Goal: Information Seeking & Learning: Learn about a topic

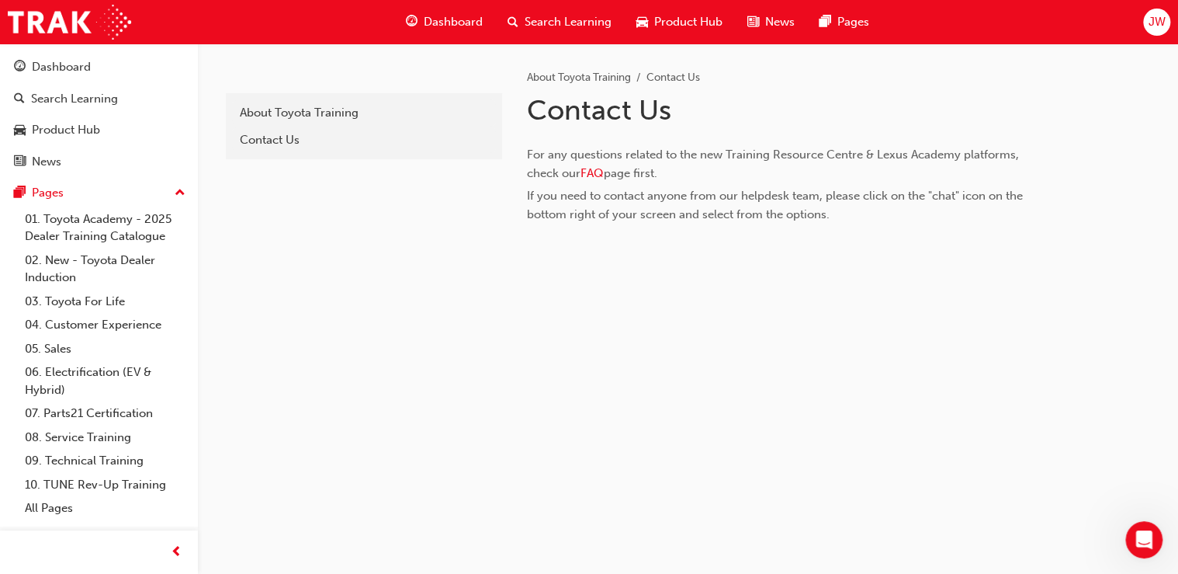
scroll to position [329, 0]
click at [769, 261] on div at bounding box center [779, 251] width 504 height 19
click at [467, 25] on span "Dashboard" at bounding box center [453, 22] width 59 height 18
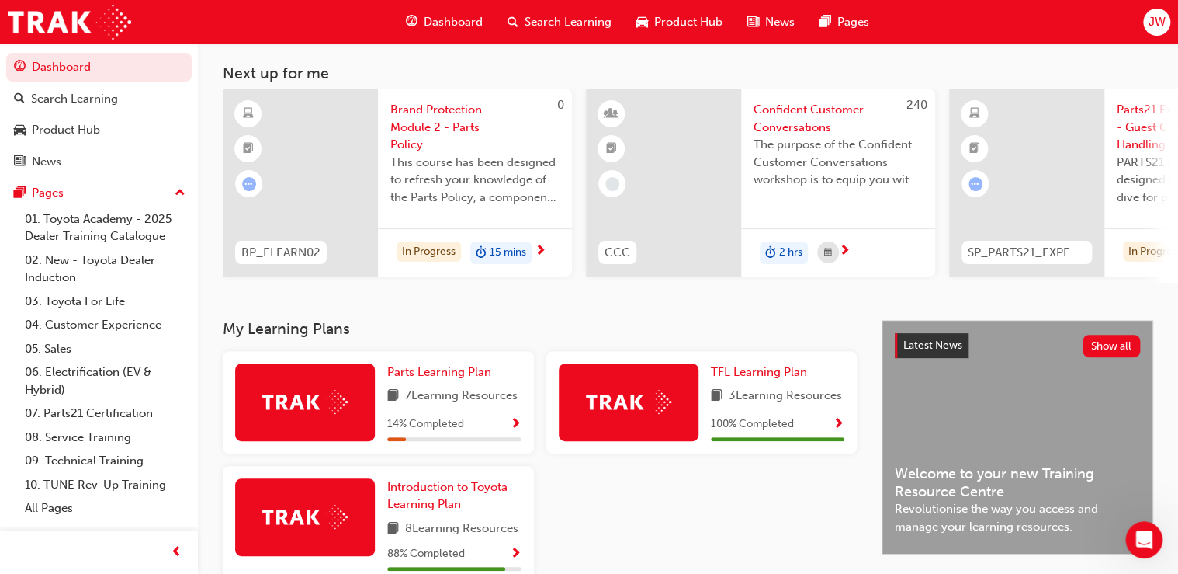
scroll to position [248, 0]
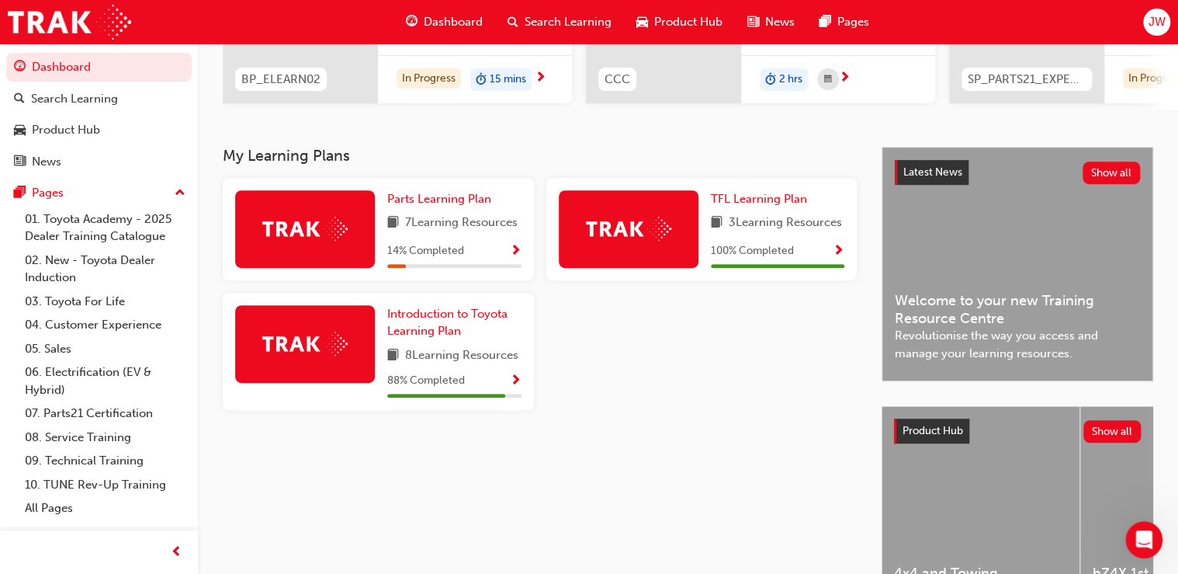
click at [324, 363] on div at bounding box center [305, 344] width 140 height 78
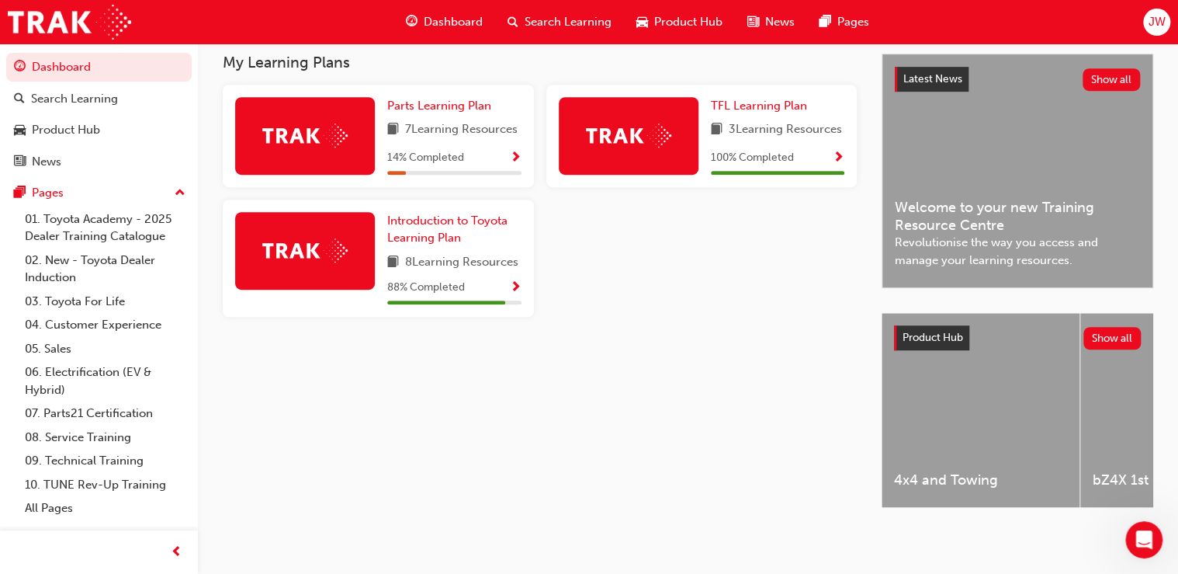
scroll to position [104, 0]
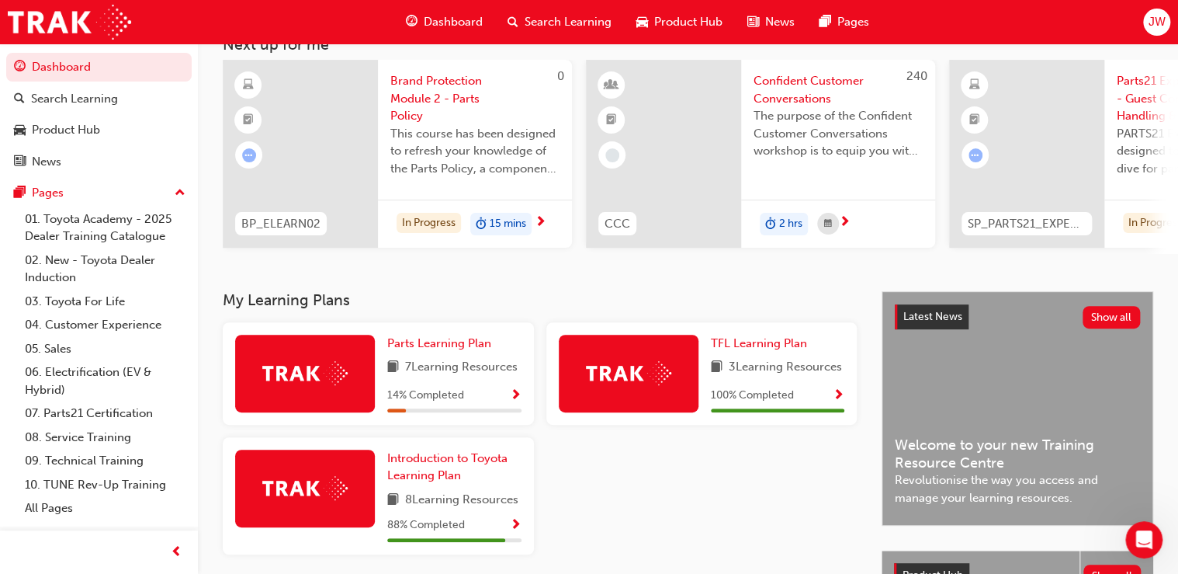
click at [515, 529] on span "Show Progress" at bounding box center [516, 525] width 12 height 14
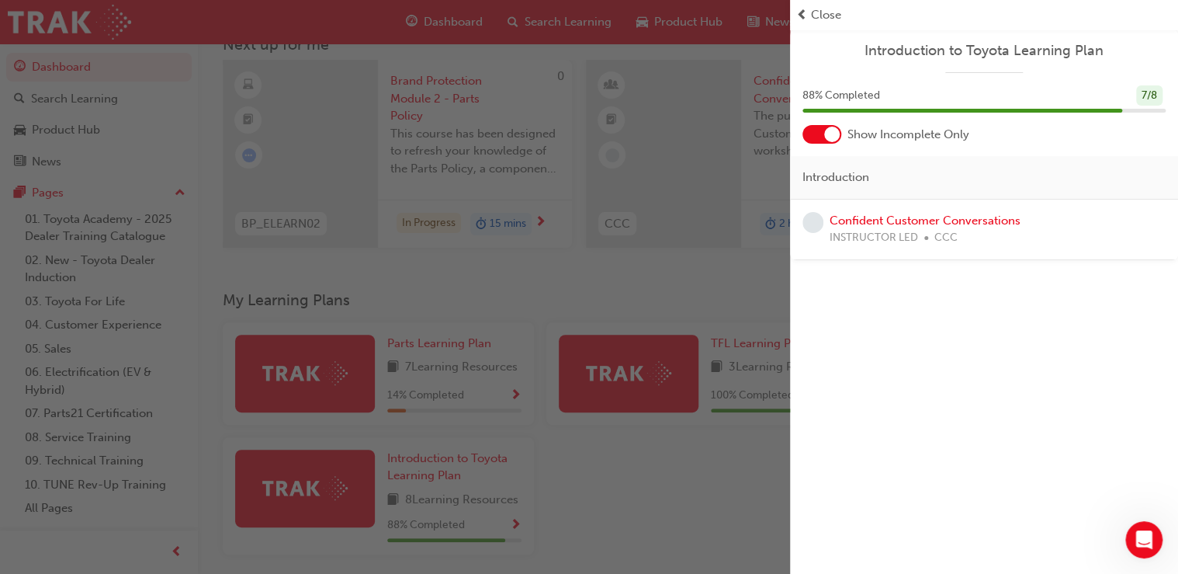
click at [1155, 93] on div "7 / 8" at bounding box center [1149, 95] width 26 height 21
click at [838, 94] on span "88 % Completed" at bounding box center [842, 96] width 78 height 18
click at [78, 393] on div "button" at bounding box center [395, 287] width 790 height 574
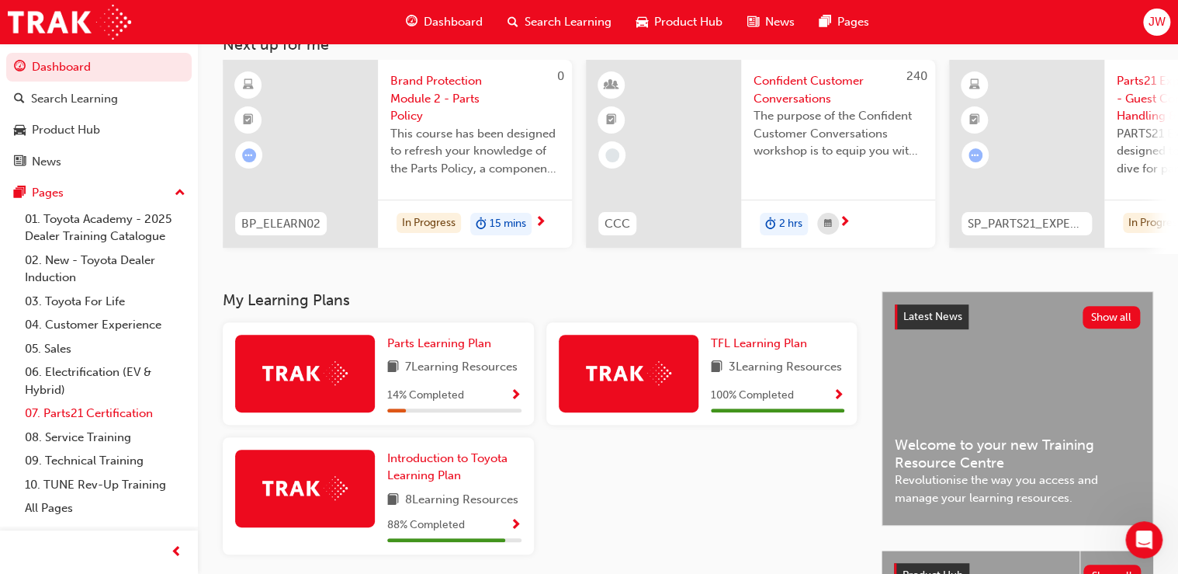
click at [85, 413] on link "07. Parts21 Certification" at bounding box center [105, 413] width 173 height 24
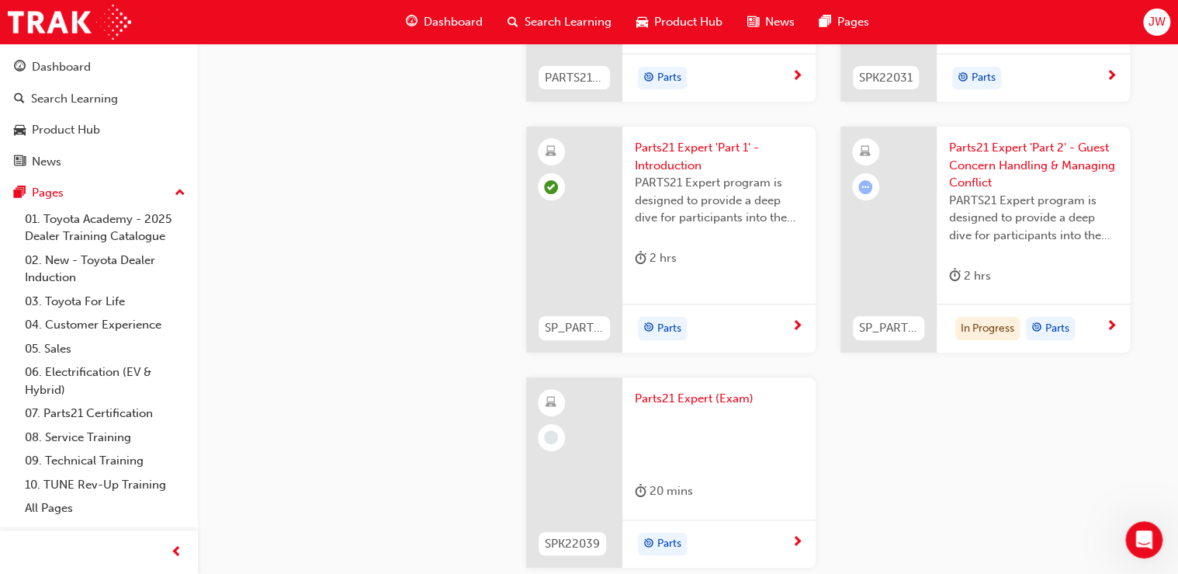
scroll to position [2898, 0]
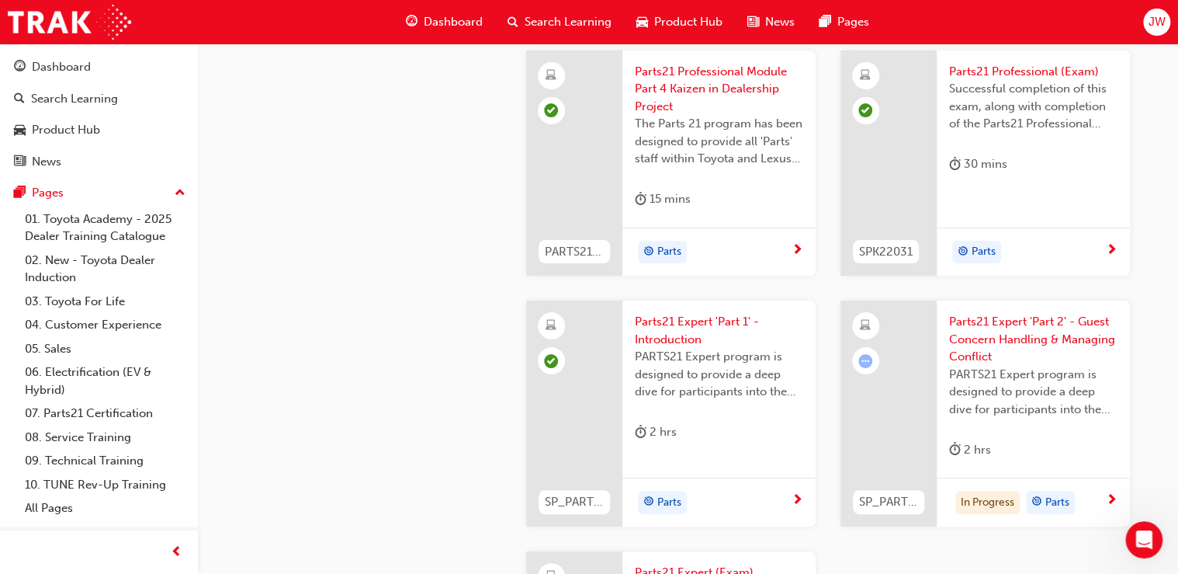
click at [896, 463] on div at bounding box center [889, 413] width 96 height 226
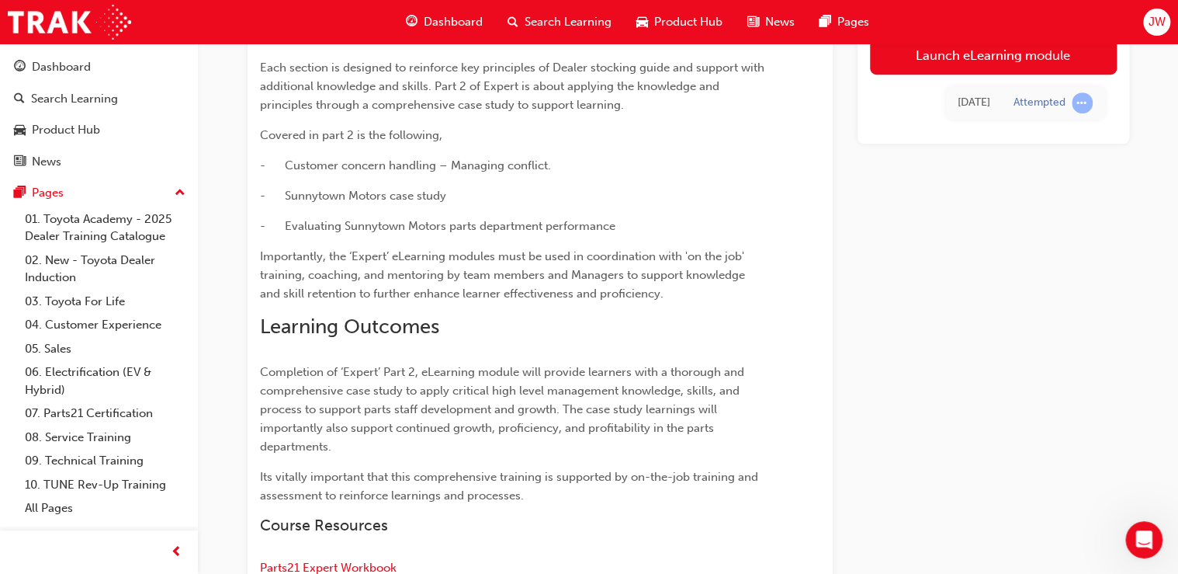
scroll to position [369, 0]
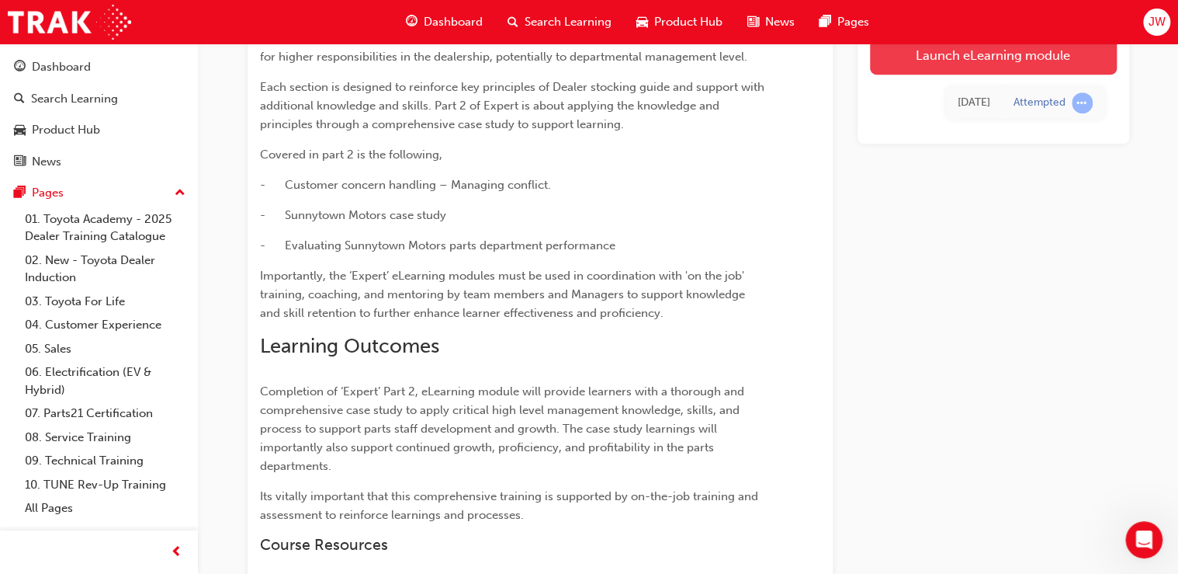
click at [969, 59] on link "Launch eLearning module" at bounding box center [993, 55] width 247 height 39
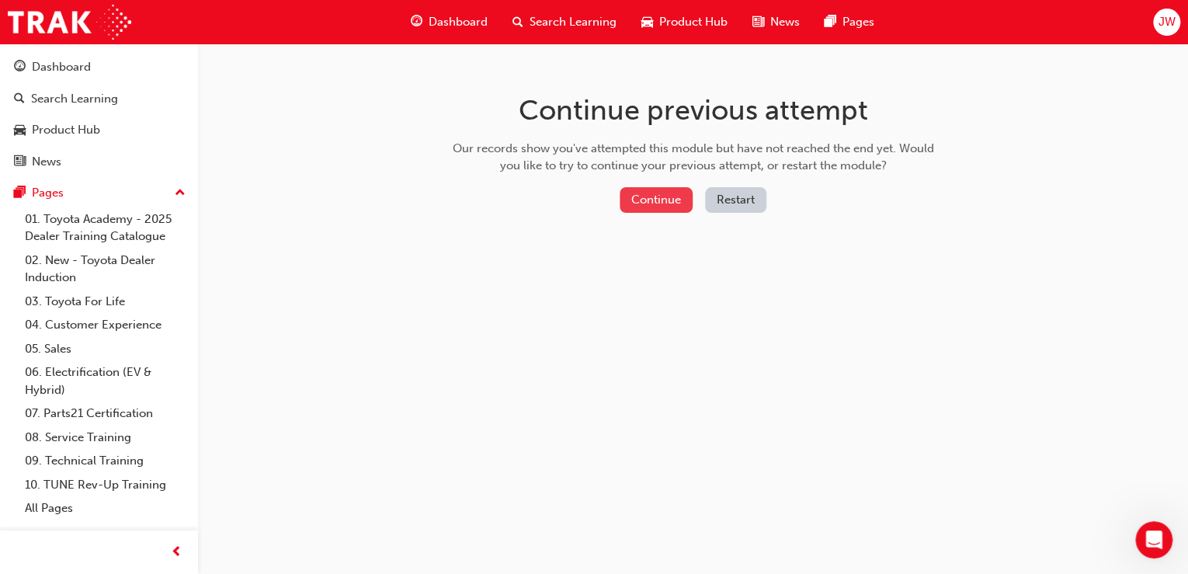
click at [655, 202] on button "Continue" at bounding box center [655, 200] width 73 height 26
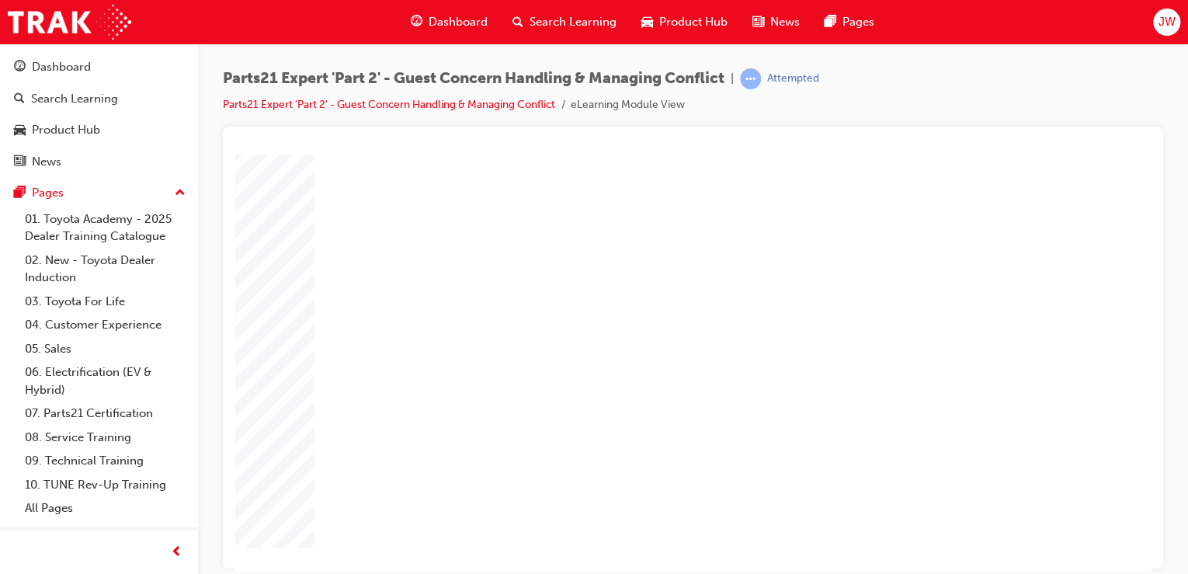
type input "1"
type input "16"
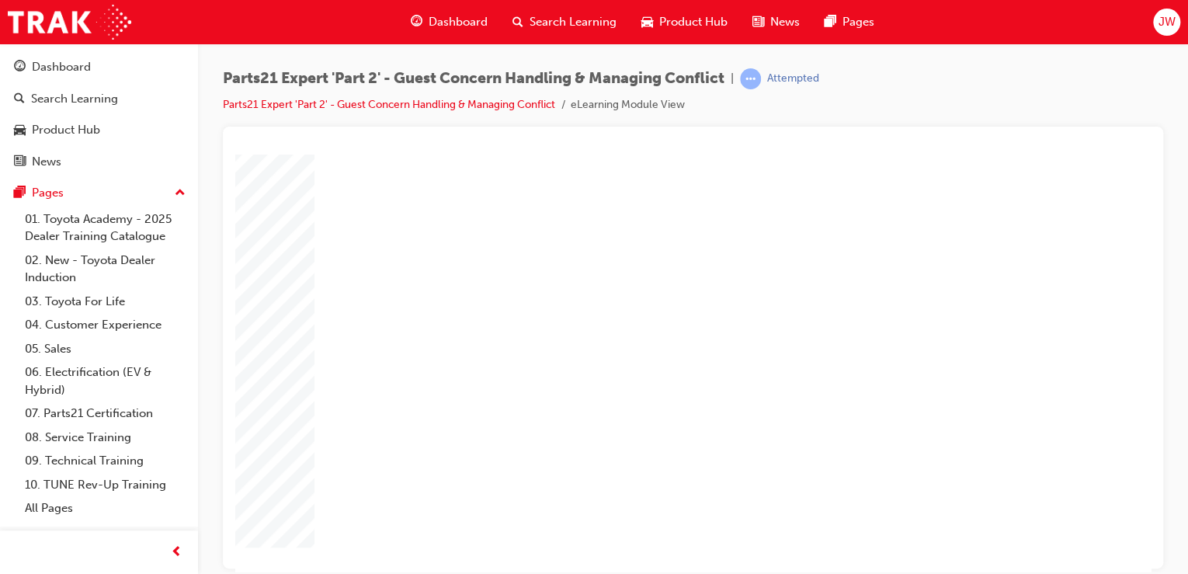
type input "4"
type input "1"
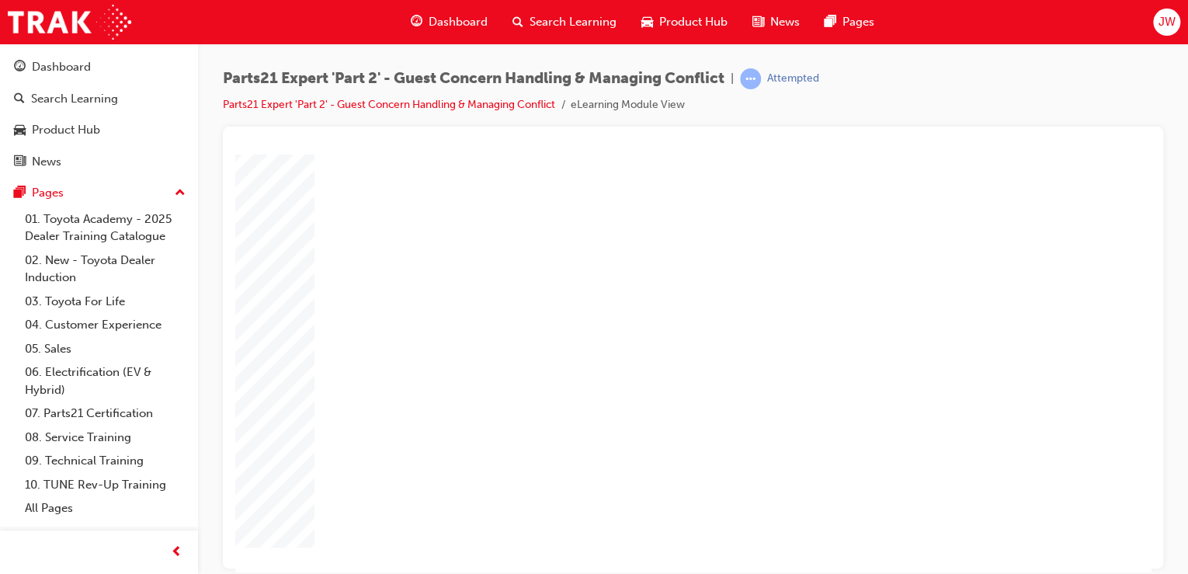
type input "12"
type input "4"
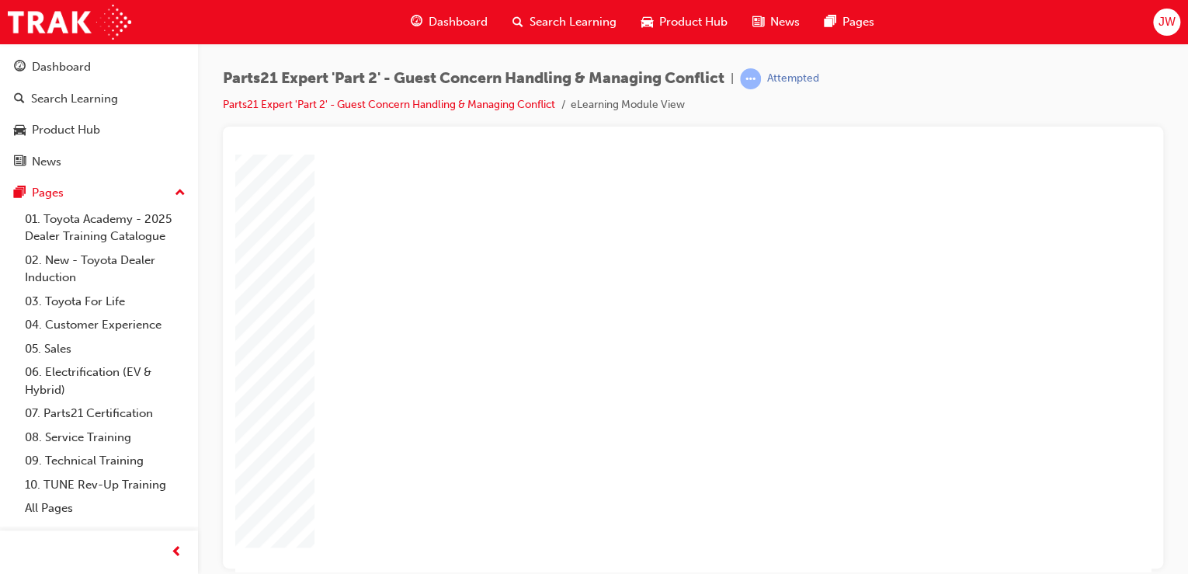
type input "4"
type input "5"
type input "8"
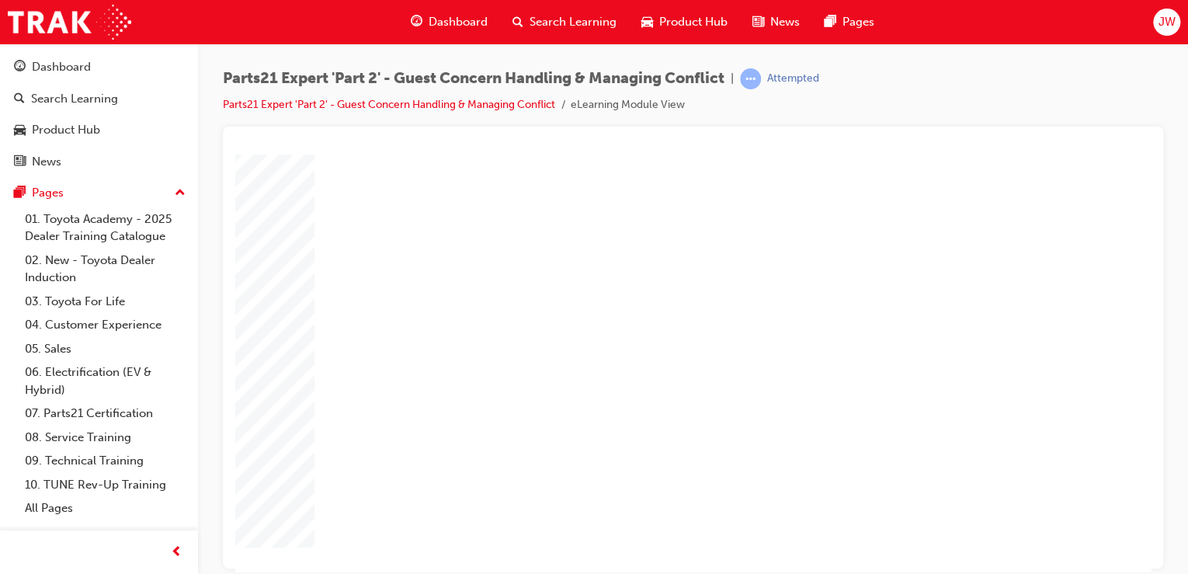
type input "8"
type input "80"
type input "4"
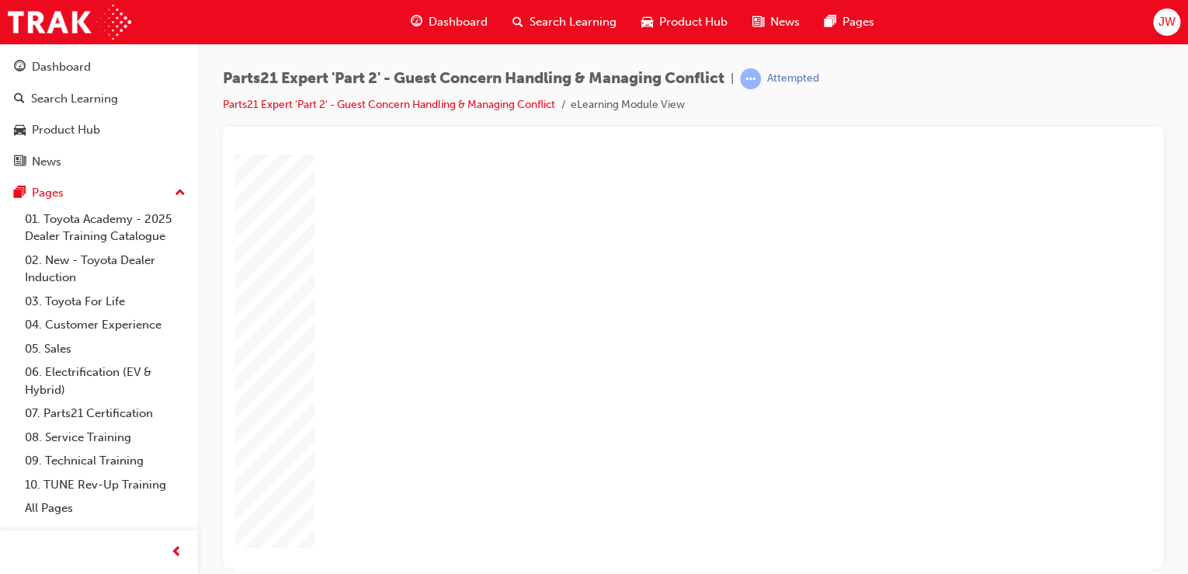
type input "4"
type input "5"
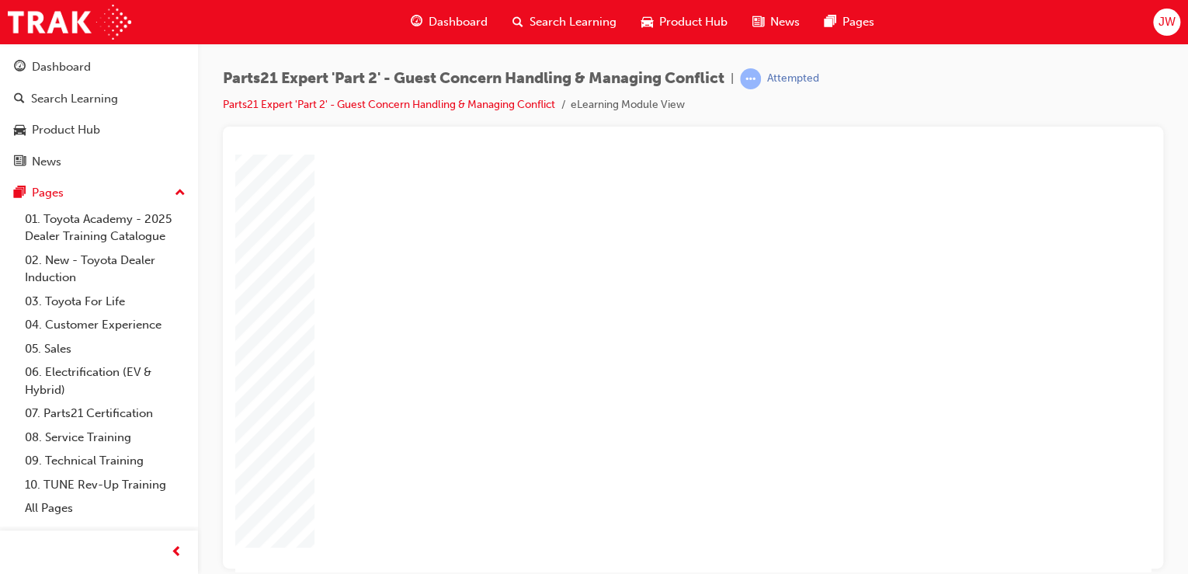
type input "8"
type input "80"
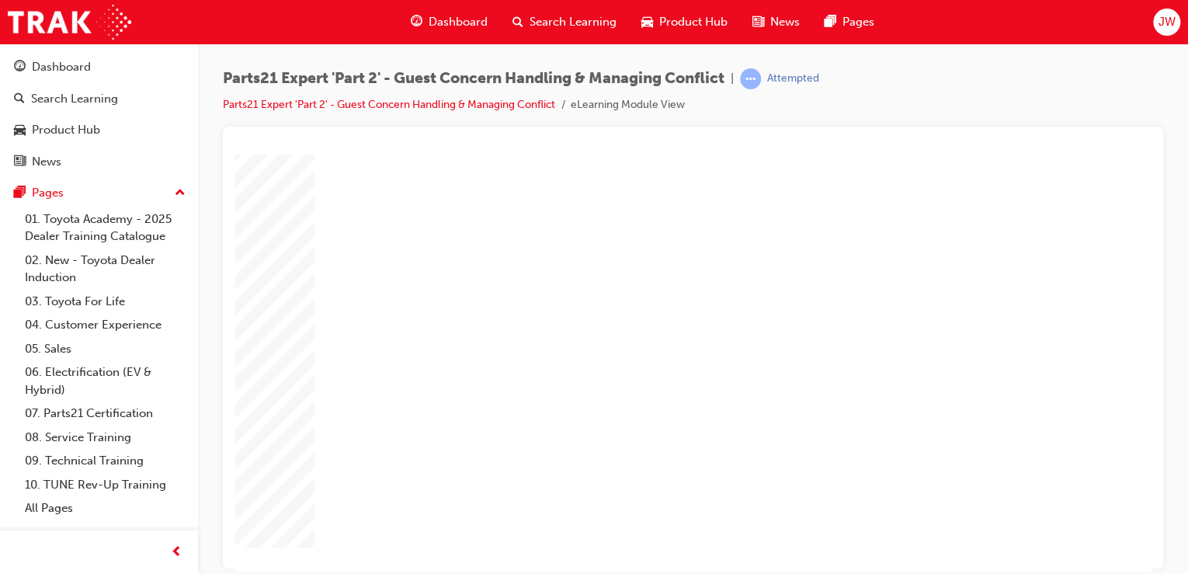
type input "4"
type input "1"
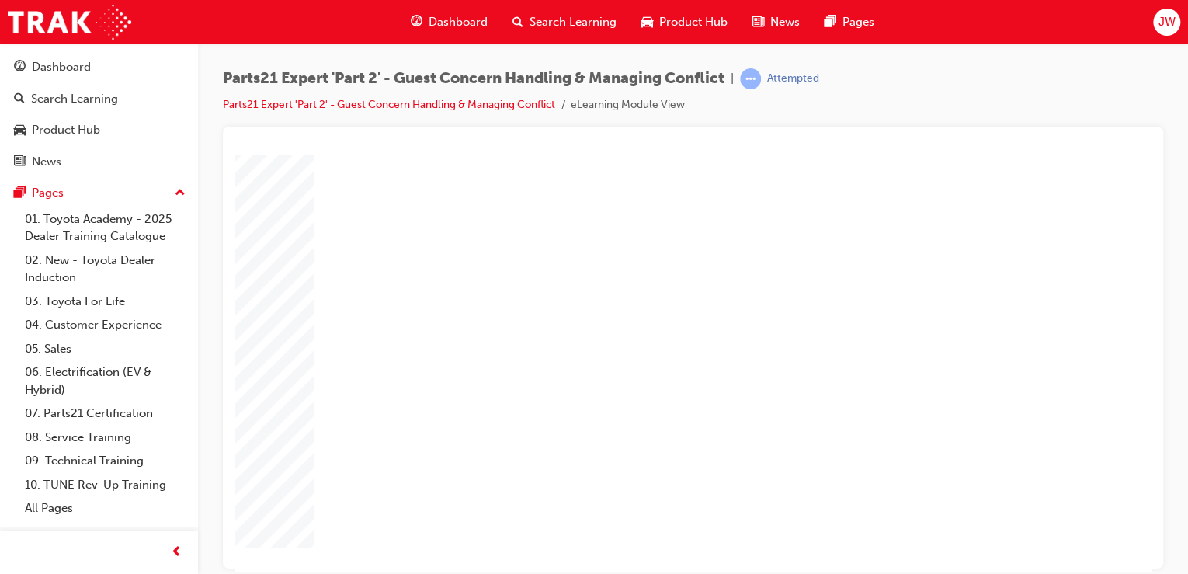
type input "16"
type input "2"
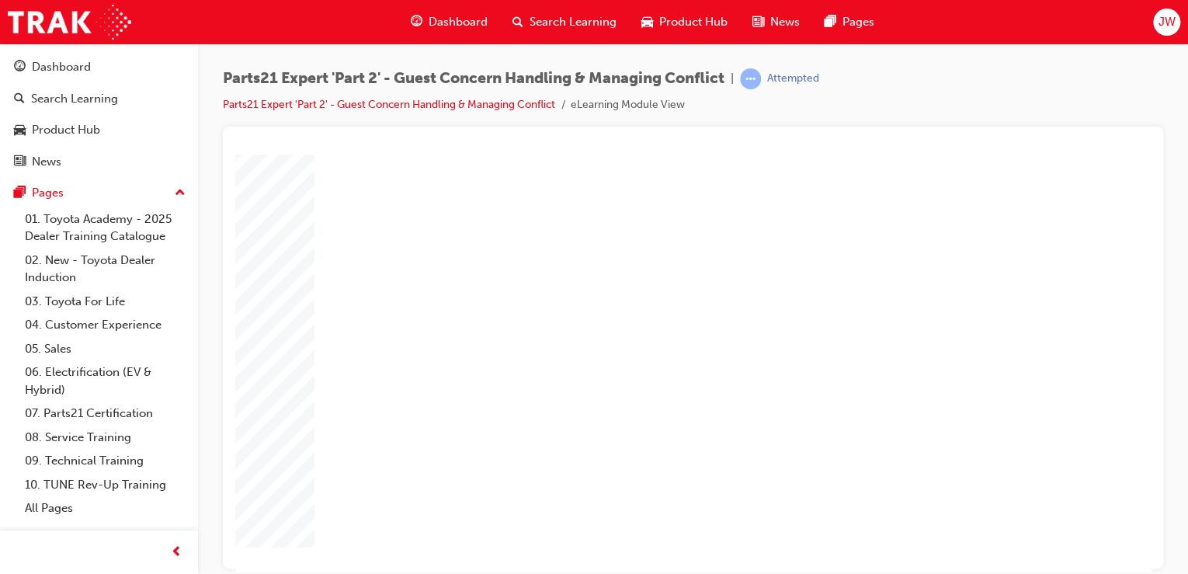
type input "25"
type input "16"
type input "4"
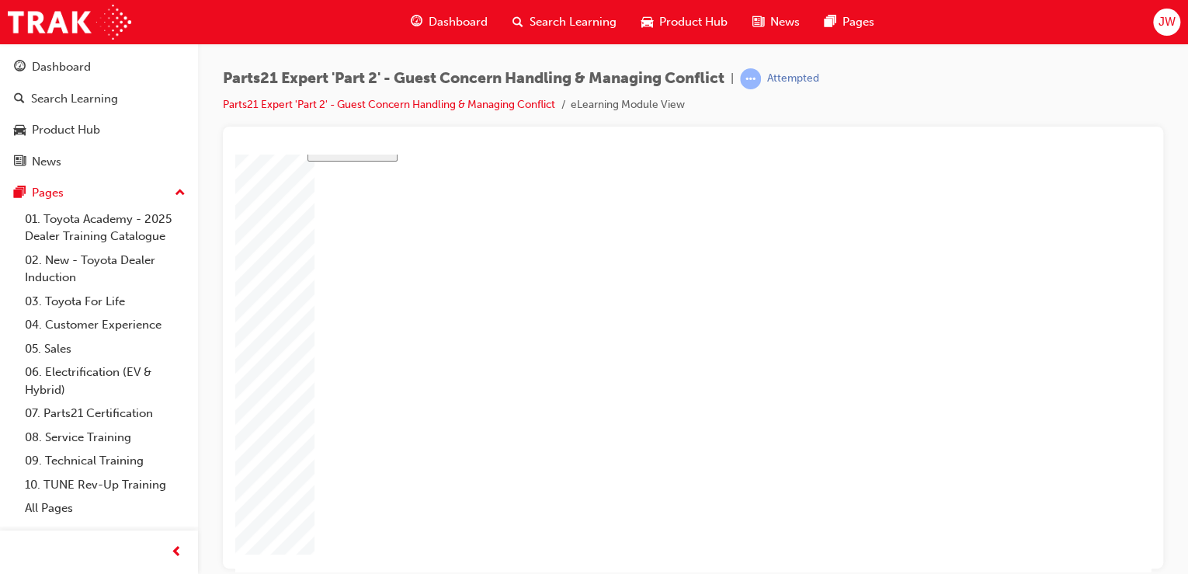
type input "12"
type input "4"
type input "80"
type input "4"
type input "5"
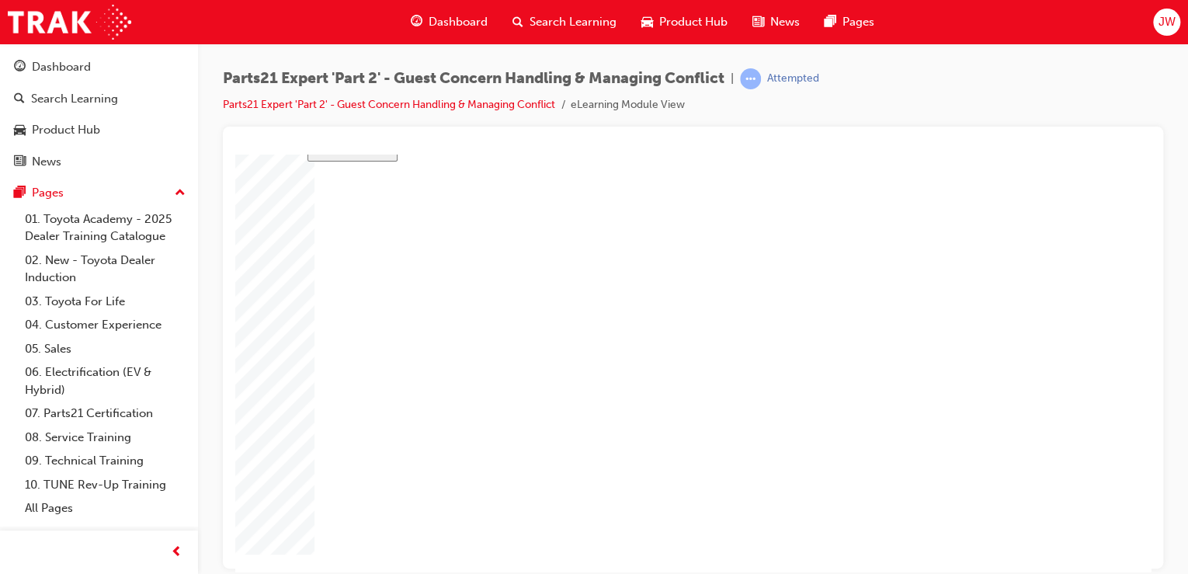
type input "80"
type input "4"
type input "16"
type input "25"
type input "16"
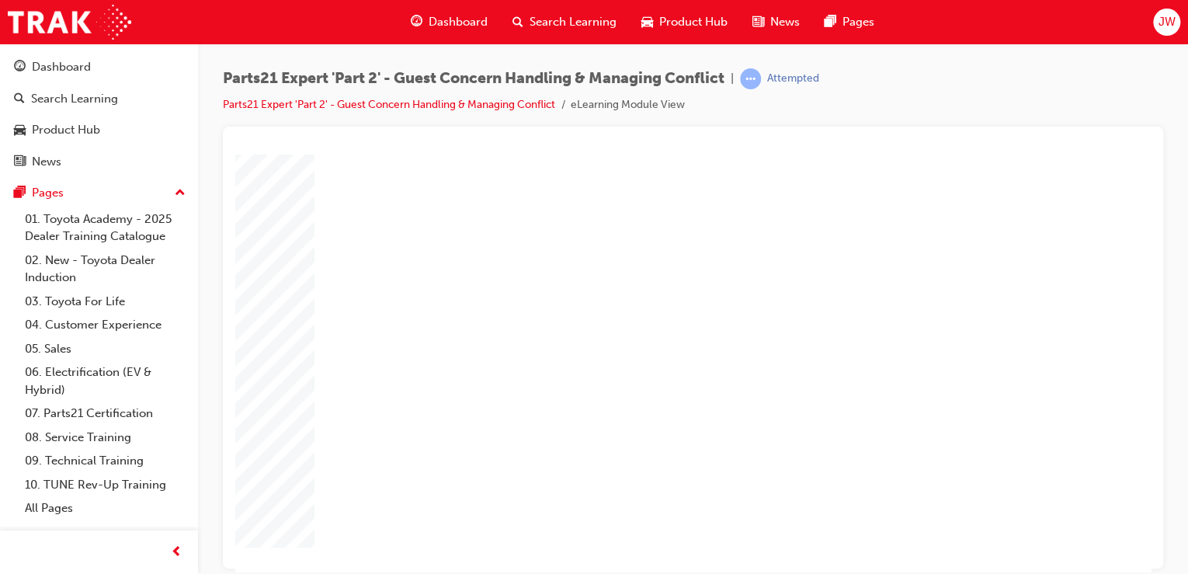
type input "4"
type input "12"
type input "4"
type input "80"
type input "4"
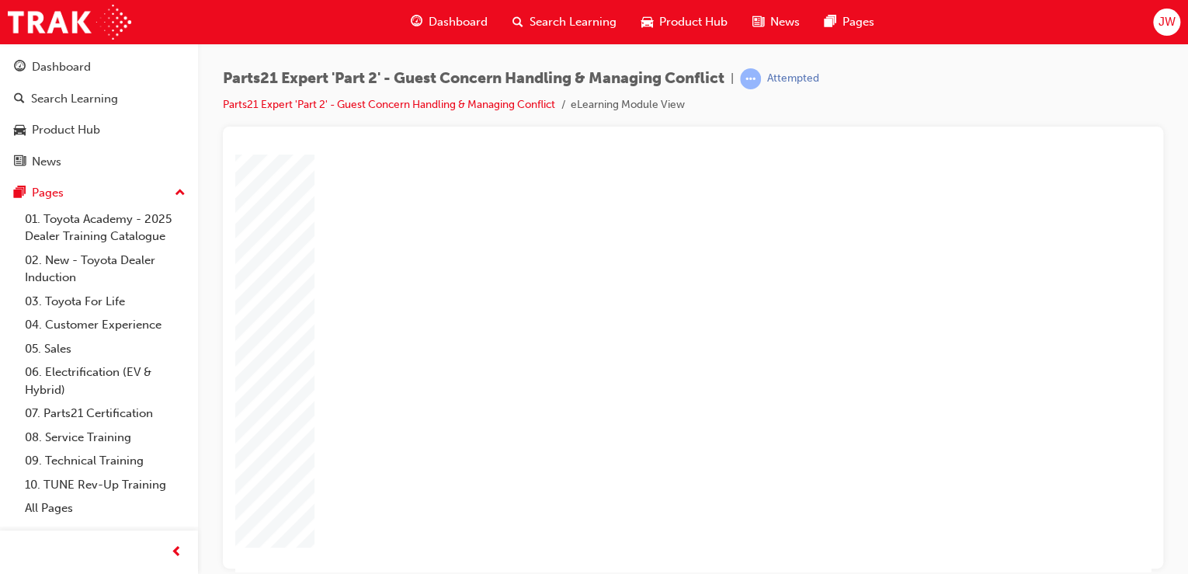
type input "5"
type input "80"
type input "4"
type input "16"
type input "25"
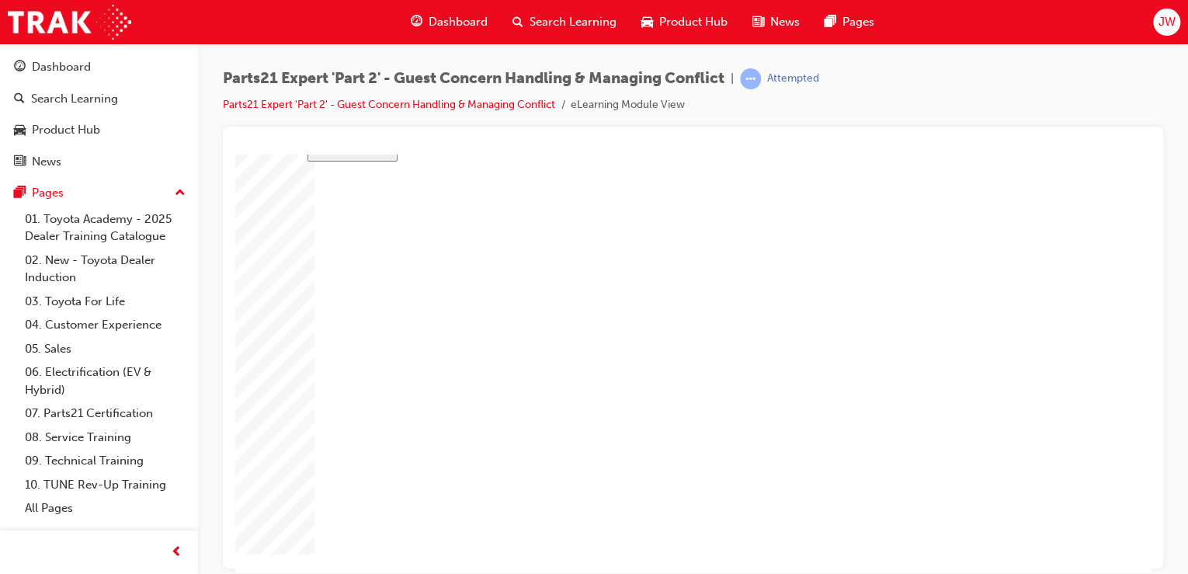
type input "16"
type input "4"
type input "12"
type input "4"
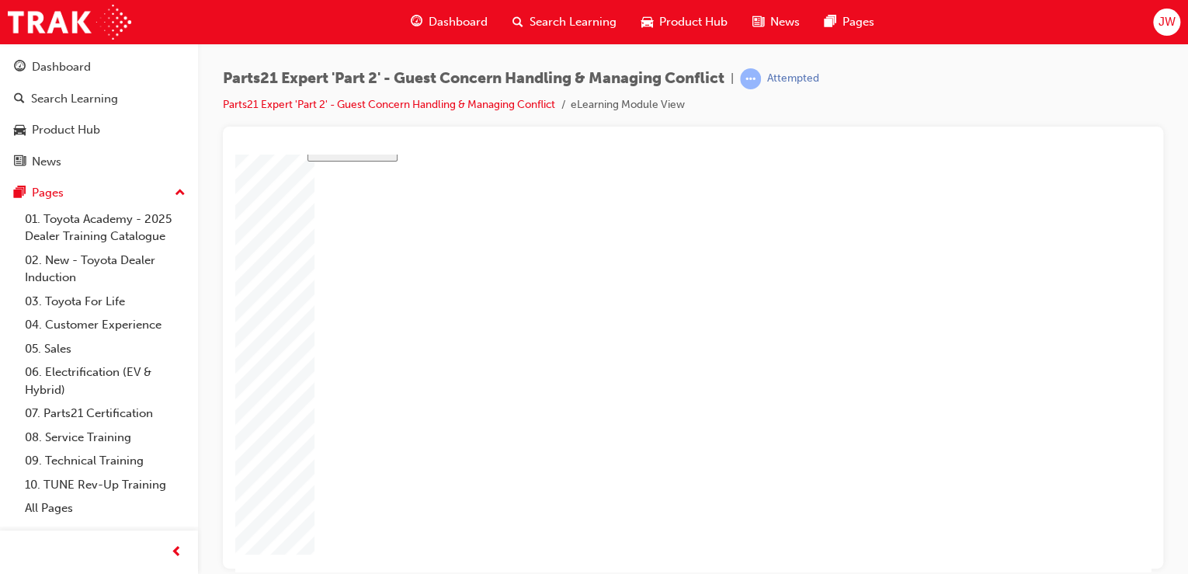
type input "80"
type input "4"
type input "5"
type input "80"
type input "4"
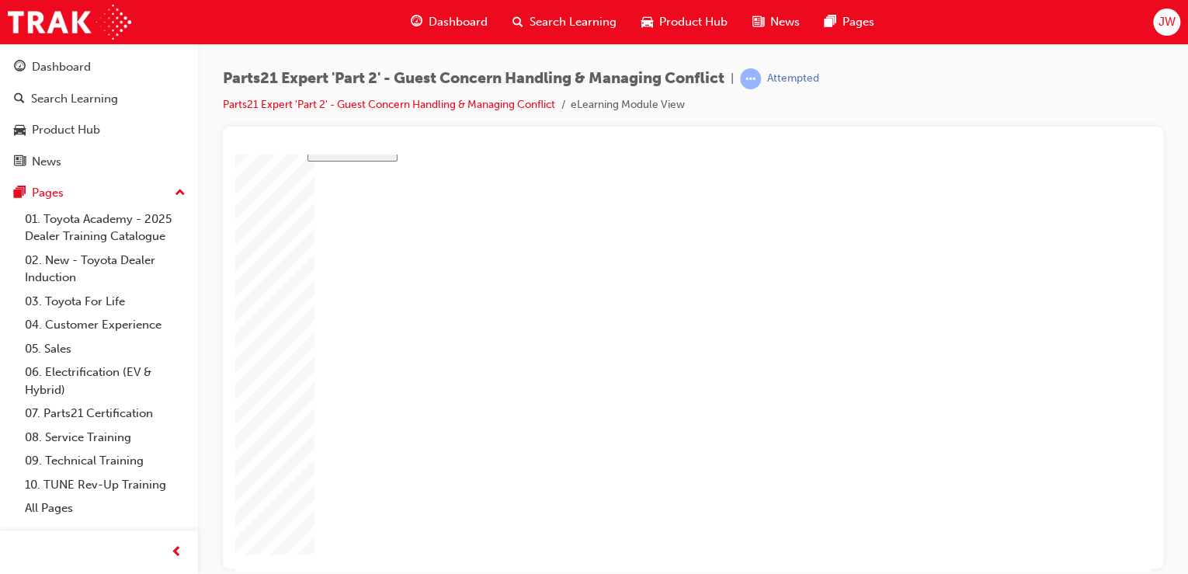
type input "16"
type input "25"
type input "16"
type input "4"
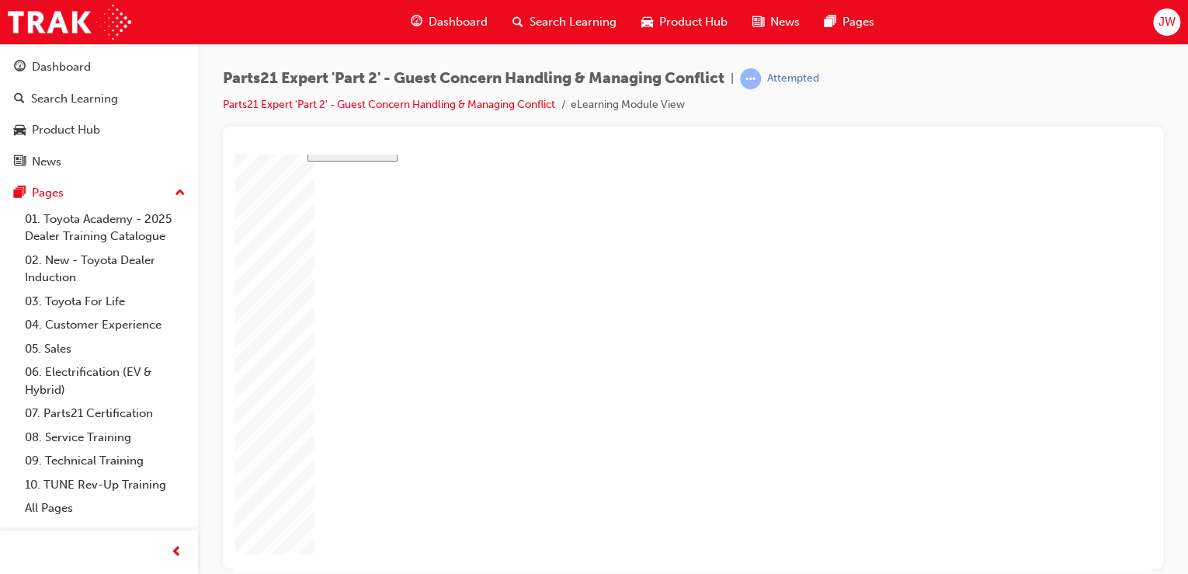
type input "12"
type input "4"
type input "80"
type input "4"
type input "5"
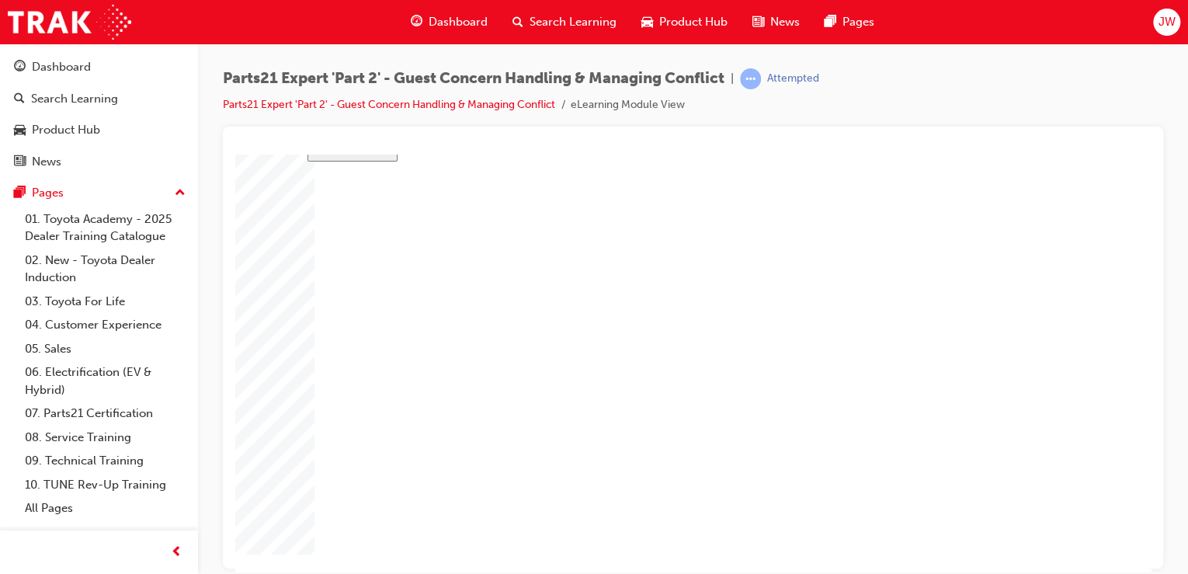
type input "80"
type input "4"
type input "16"
type input "25"
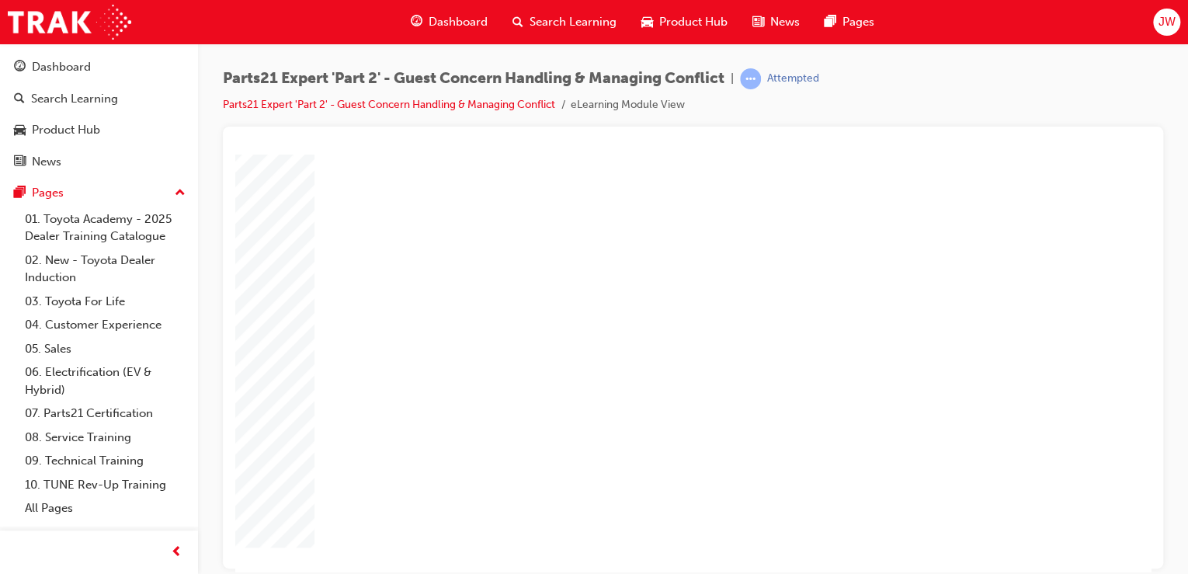
type input "3"
drag, startPoint x: 777, startPoint y: 418, endPoint x: 768, endPoint y: 418, distance: 8.6
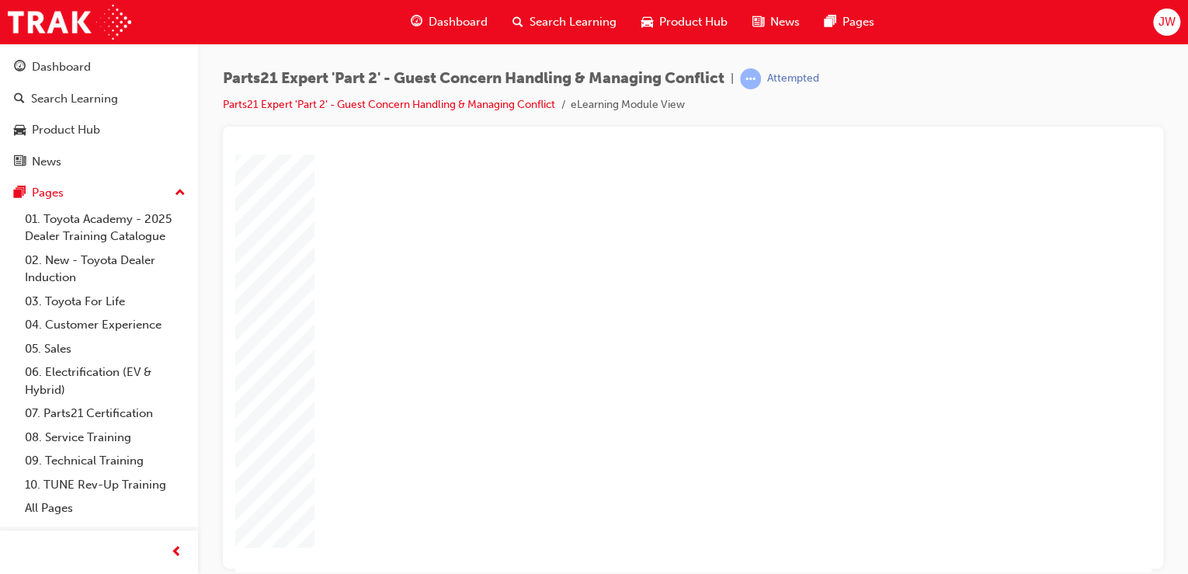
type input "2"
drag, startPoint x: 778, startPoint y: 439, endPoint x: 709, endPoint y: 444, distance: 70.0
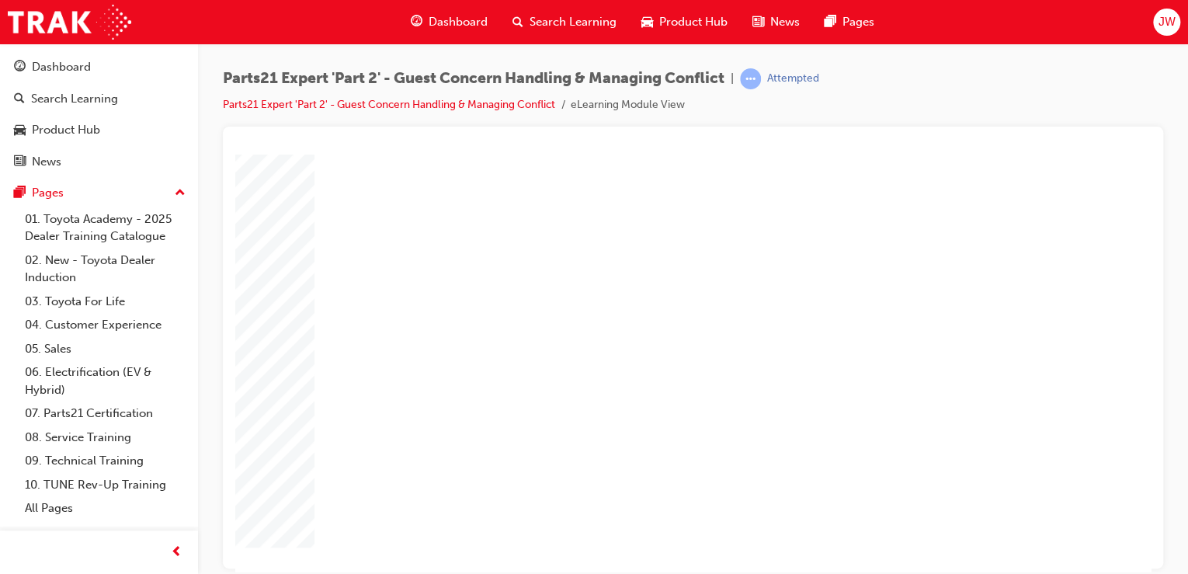
type input "8"
type input "4"
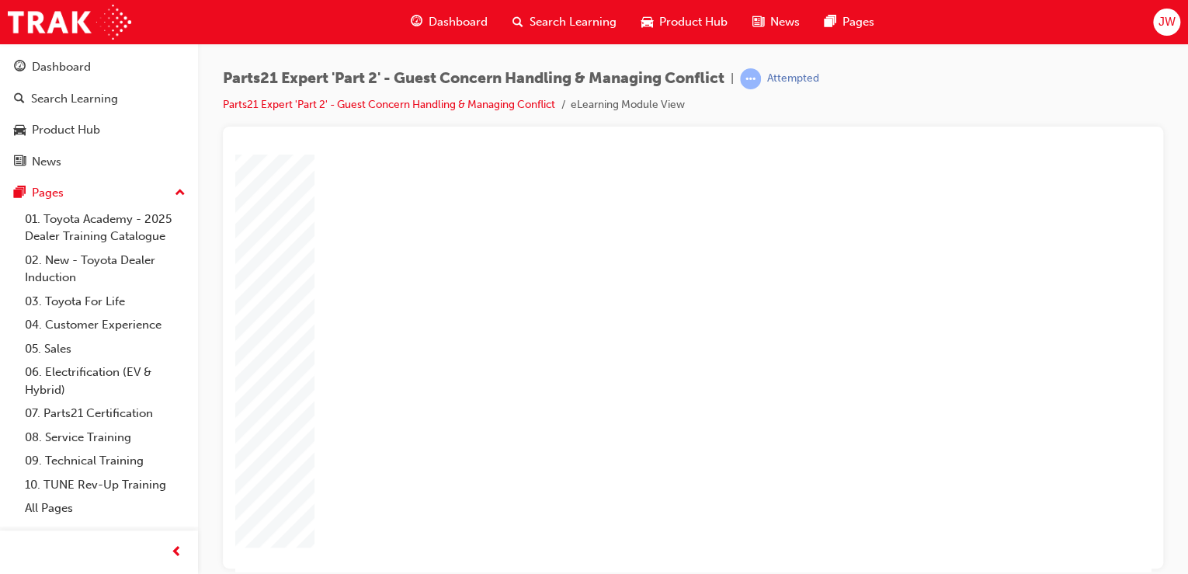
type input "40"
type input "16"
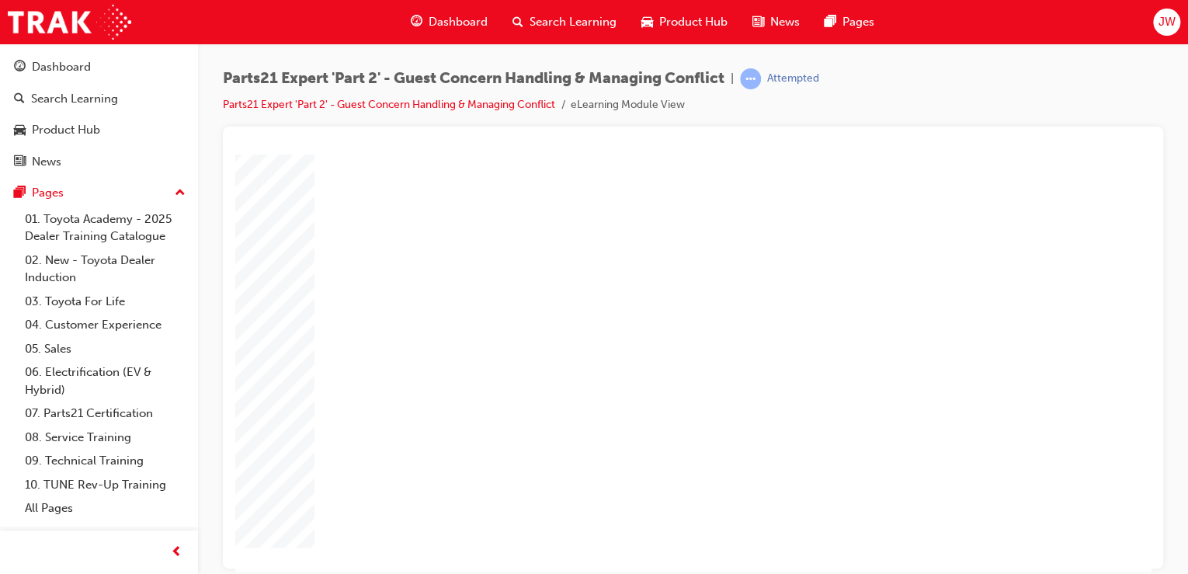
type input "4"
type input "12"
type input "4"
type input "80"
type input "2"
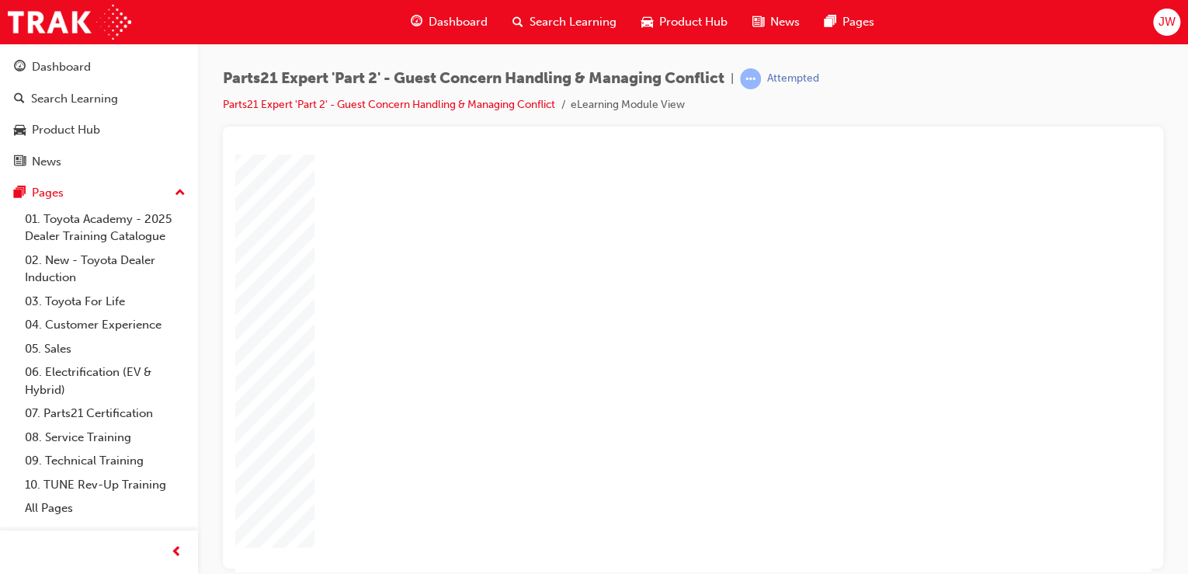
type input "5"
type input "40"
type input "4"
type input "16"
type input "25"
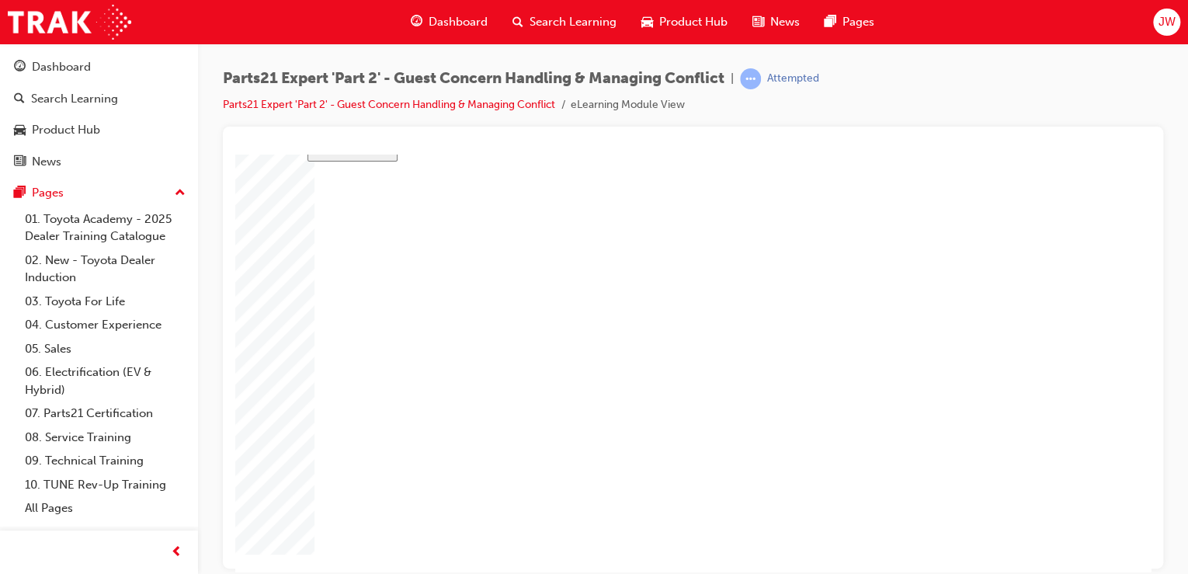
type input "16"
type input "4"
type input "12"
type input "4"
type input "80"
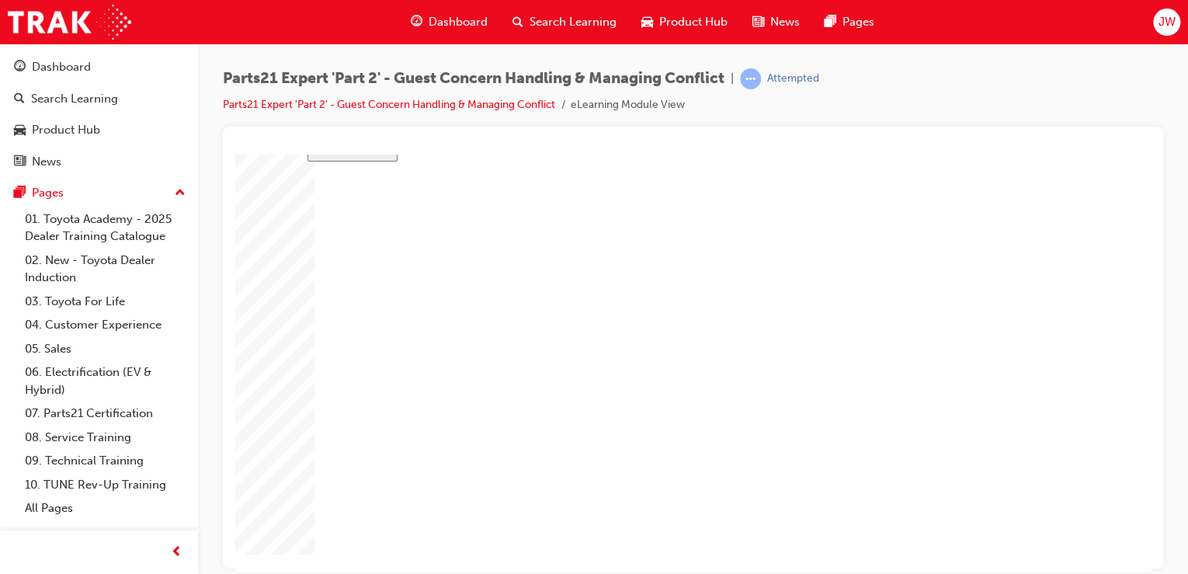
type input "2"
type input "5"
type input "40"
type input "4"
type input "16"
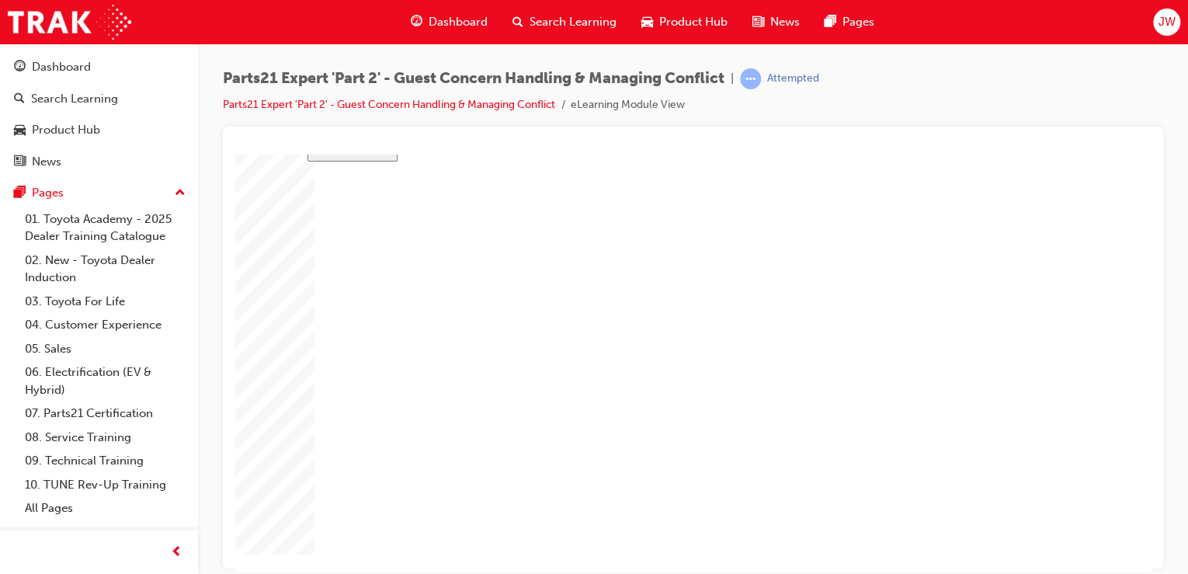
type input "25"
drag, startPoint x: 570, startPoint y: 374, endPoint x: 699, endPoint y: 374, distance: 128.8
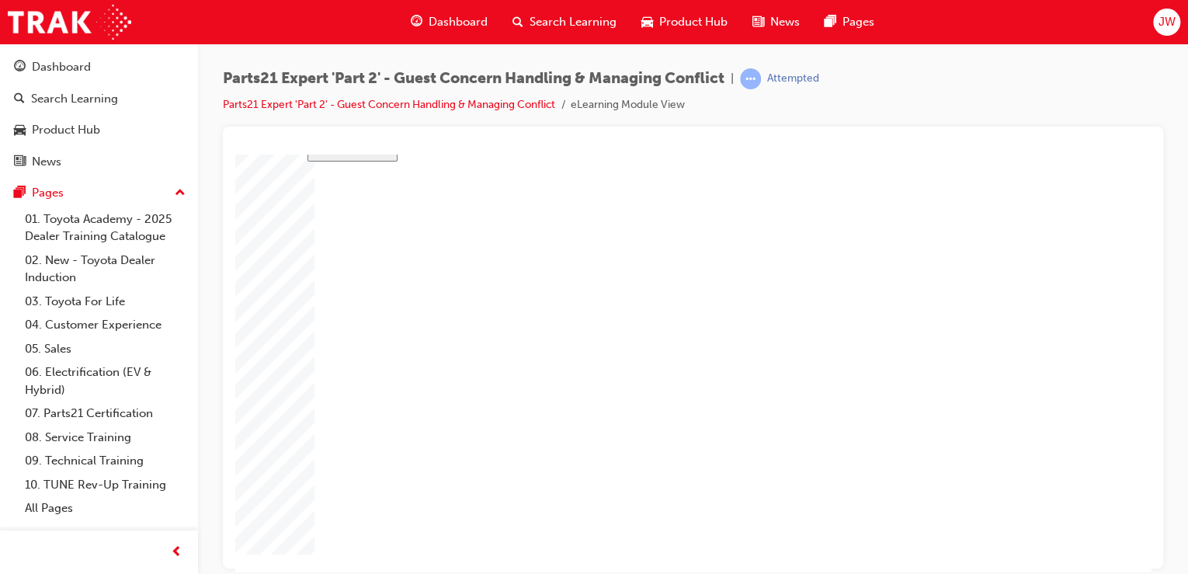
drag, startPoint x: 571, startPoint y: 376, endPoint x: 985, endPoint y: 265, distance: 428.1
drag, startPoint x: 743, startPoint y: 464, endPoint x: 680, endPoint y: 467, distance: 62.9
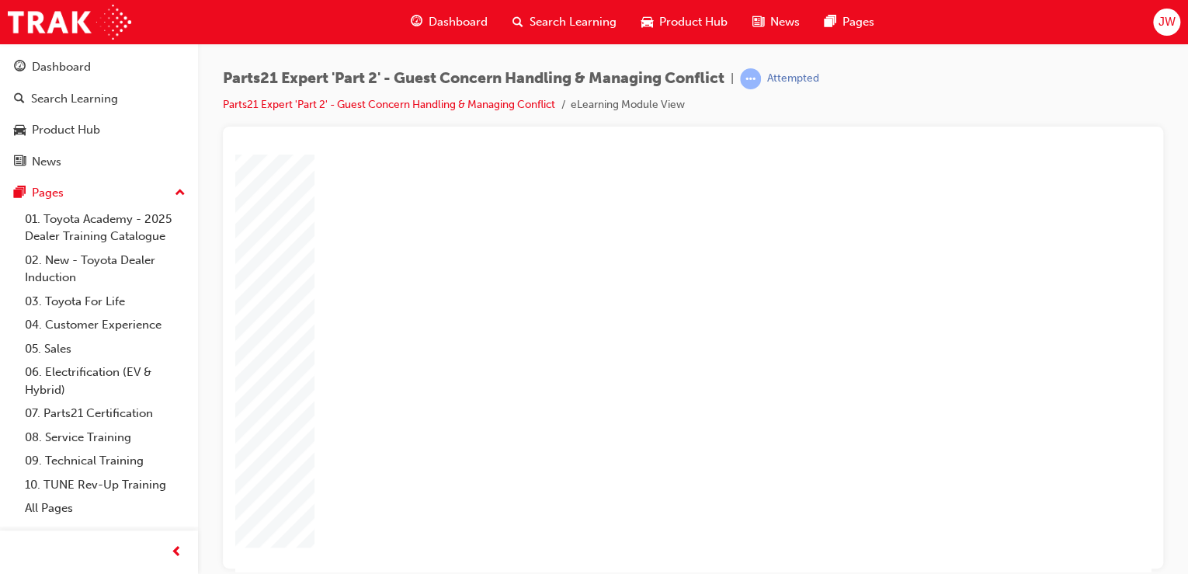
type input "1"
type input "5"
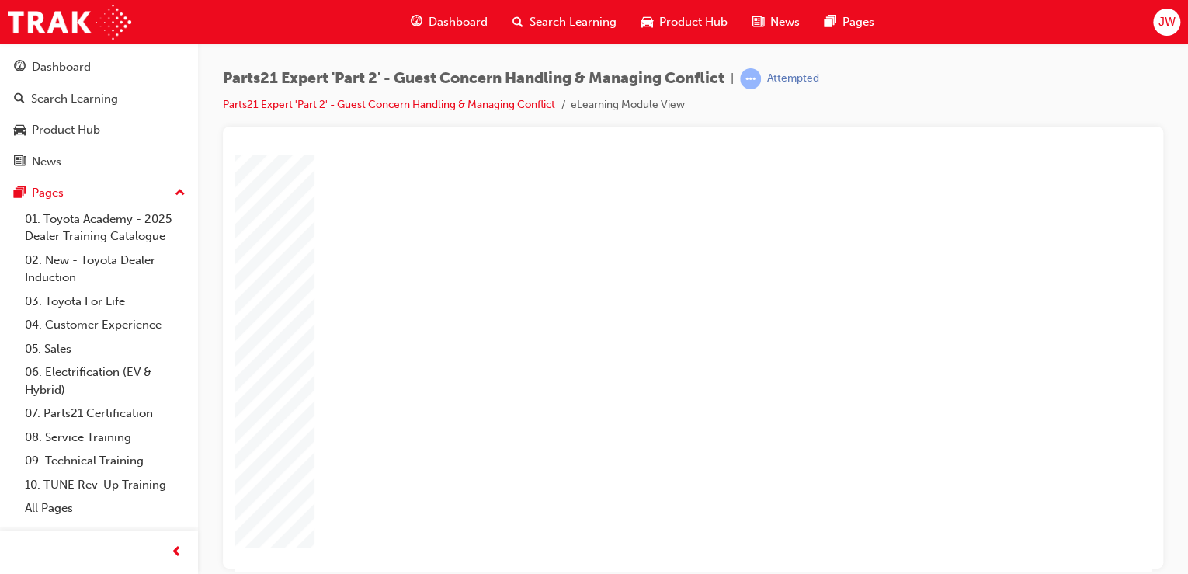
type input "5"
type input "2"
type input "5"
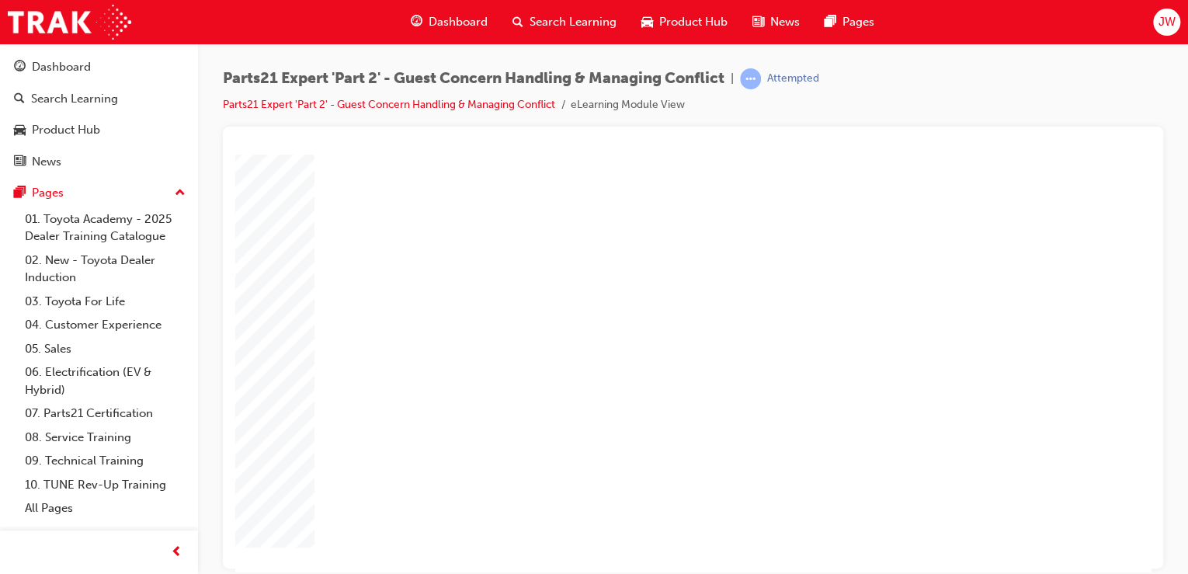
type input "5"
type input "8"
type input "80"
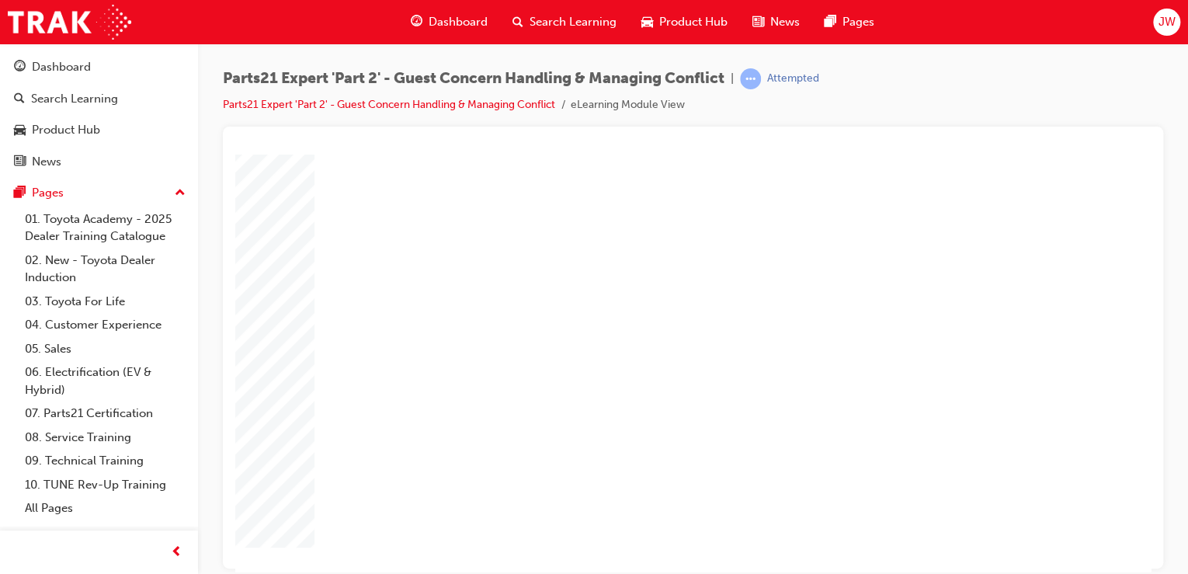
type input "80"
type input "16"
type input "4"
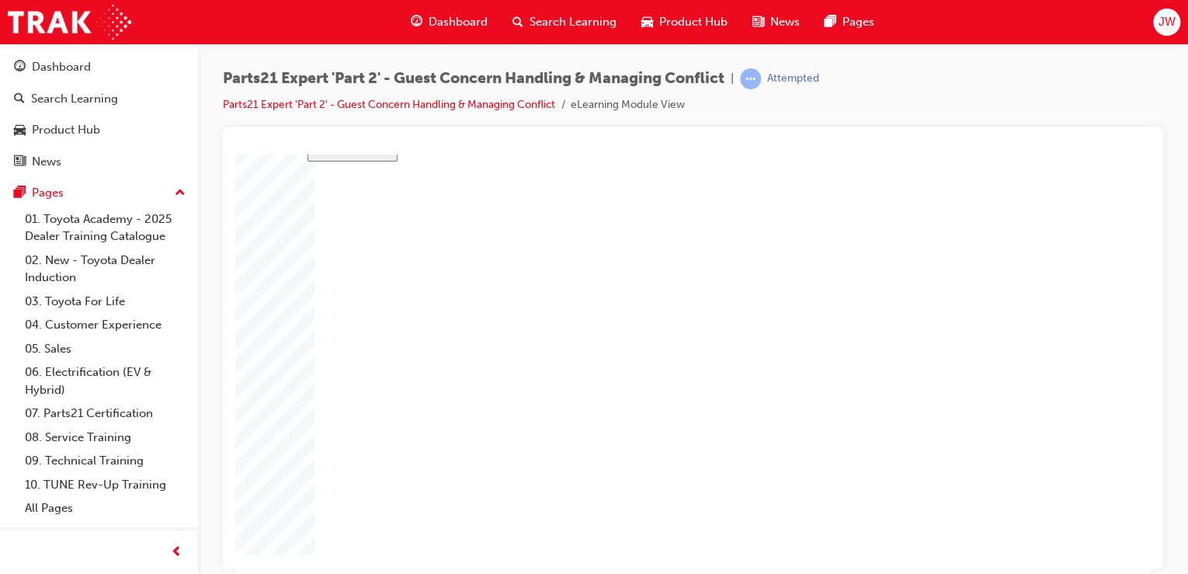
type input "12"
type input "4"
type input "80"
type input "2"
type input "5"
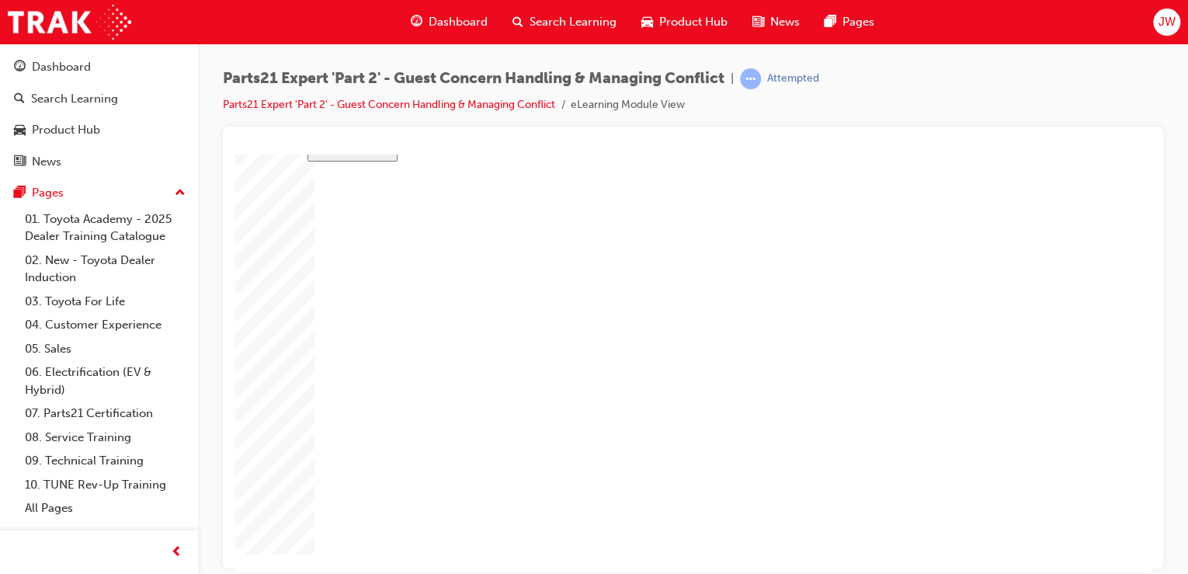
type input "40"
type input "4"
type input "5"
type input "80"
type input "16"
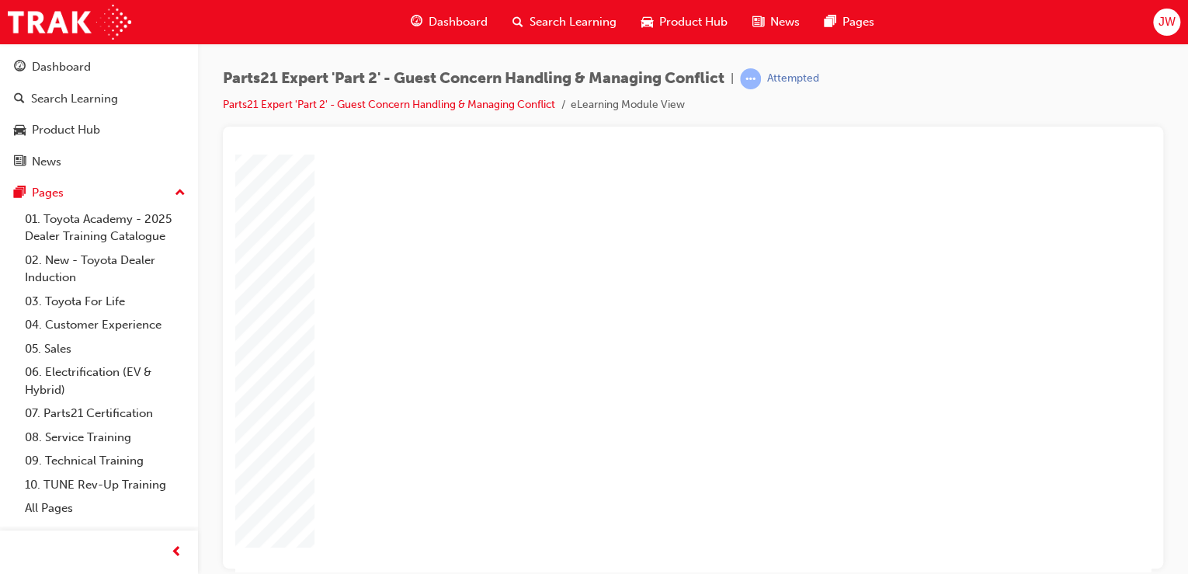
type input "4"
type input "12"
type input "4"
type input "80"
type input "2"
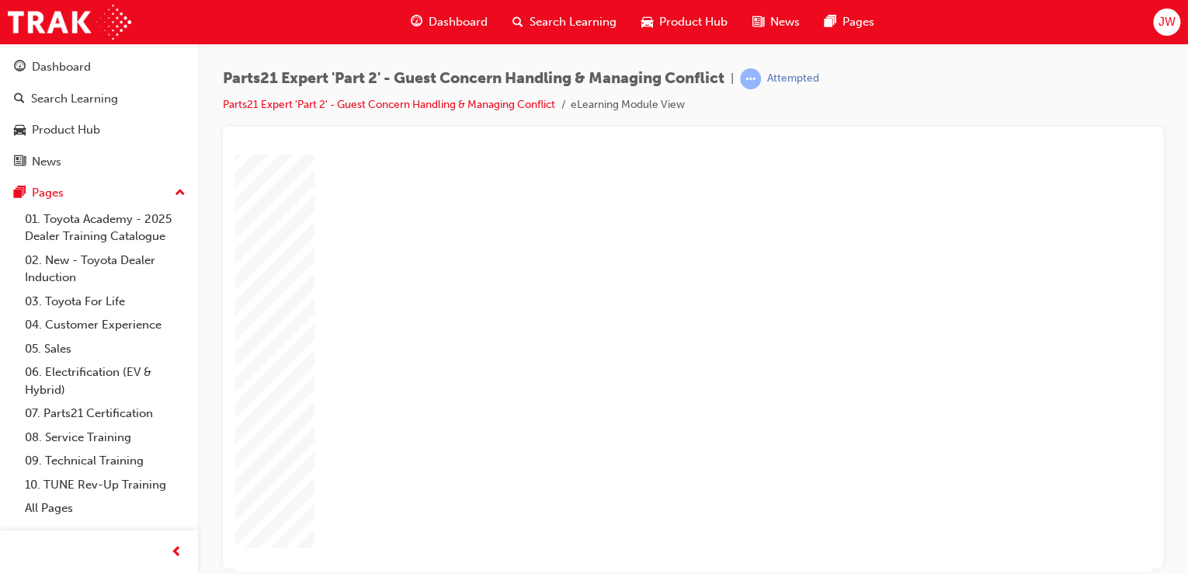
type input "5"
type input "40"
type input "4"
type input "5"
type input "80"
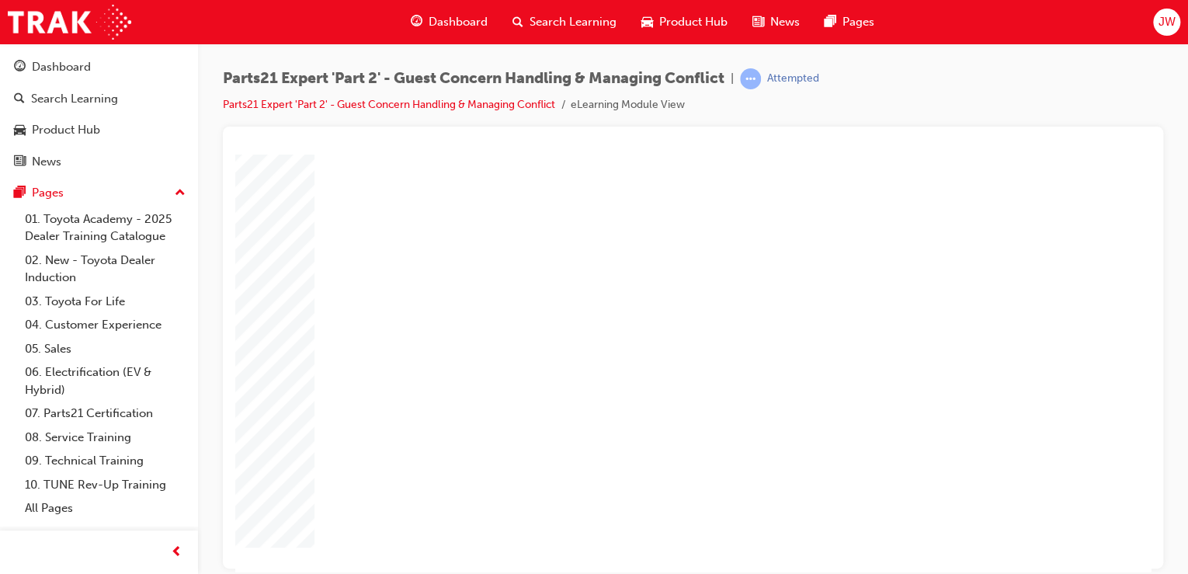
drag, startPoint x: 771, startPoint y: 400, endPoint x: 732, endPoint y: 399, distance: 39.6
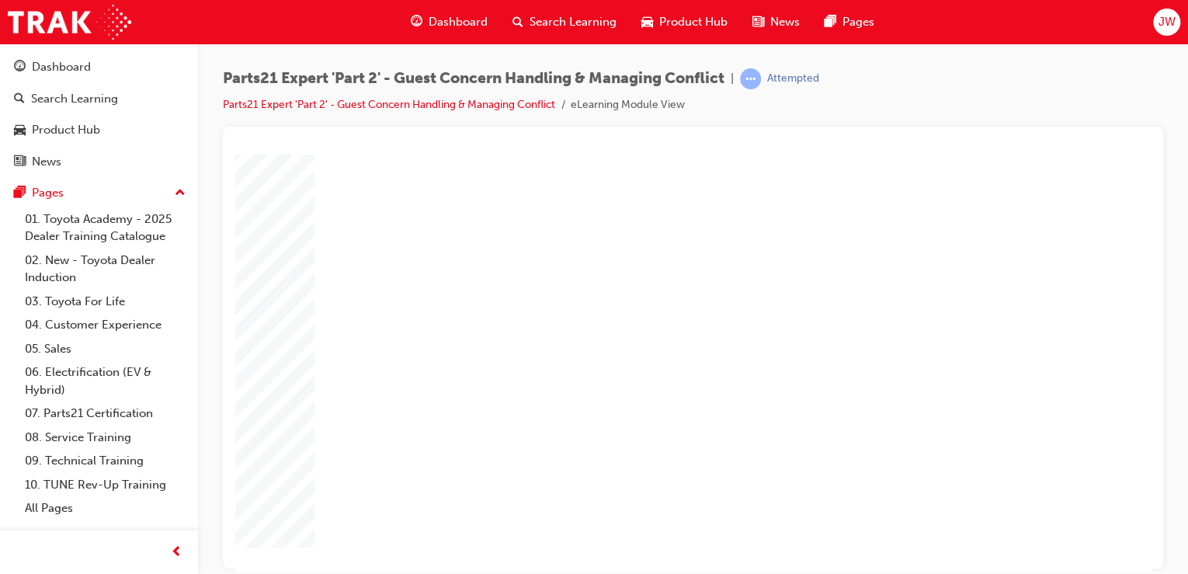
type input "8"
type input "3"
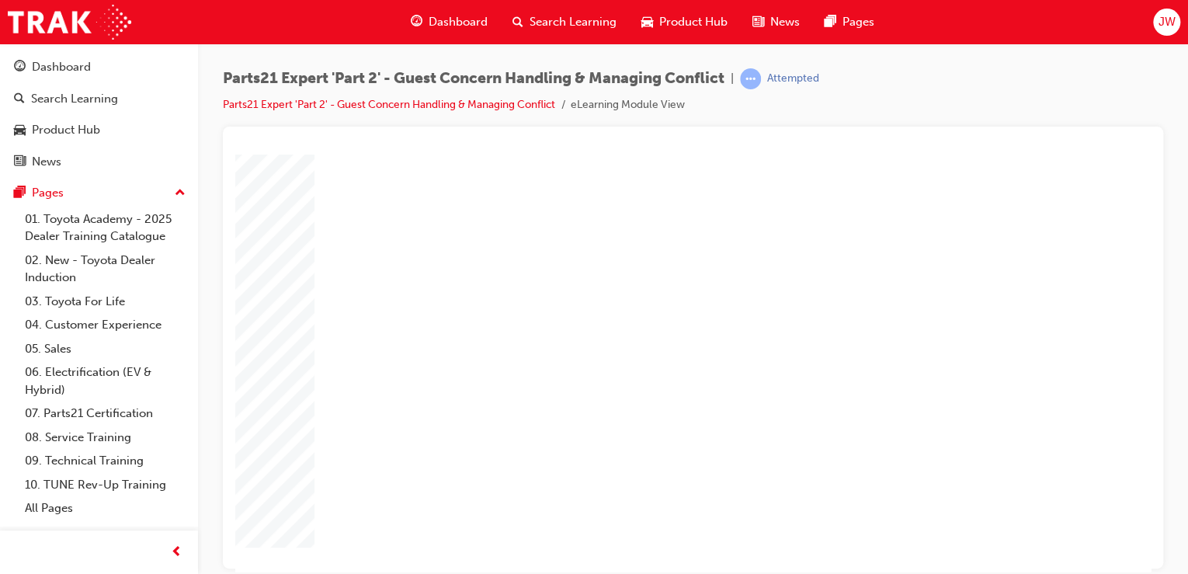
type input "3"
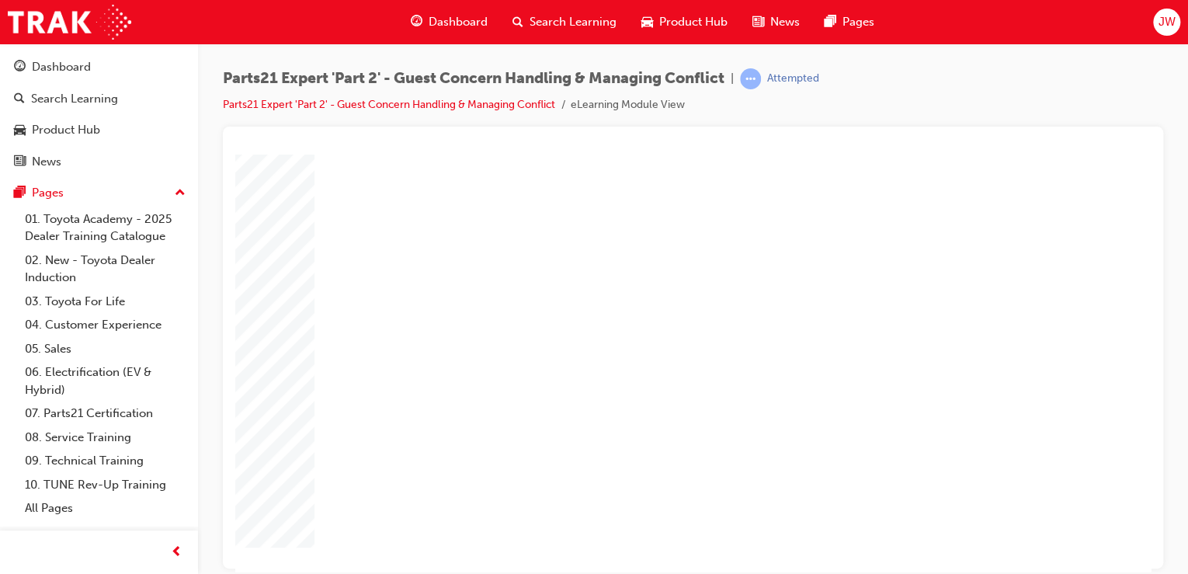
type input "3"
type input "1"
type input "10"
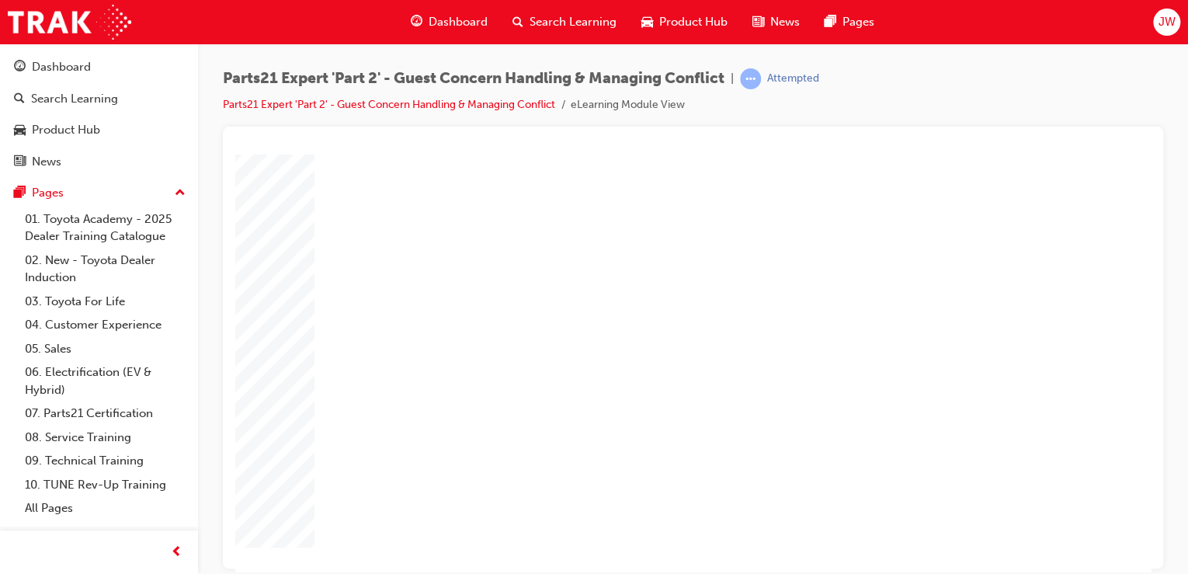
type input "10"
type input "100"
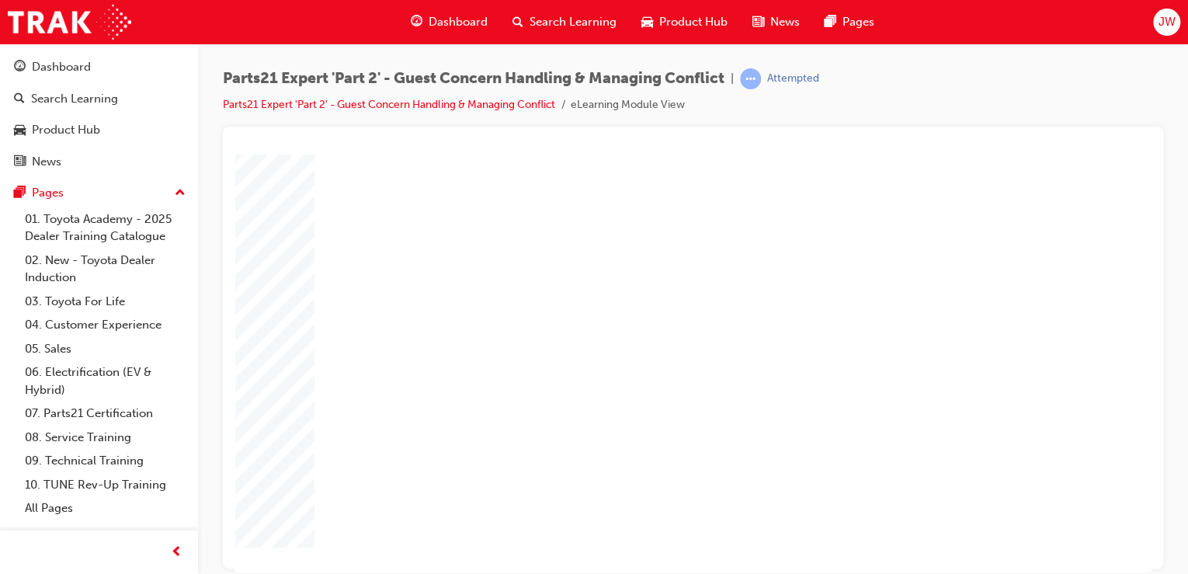
drag, startPoint x: 615, startPoint y: 509, endPoint x: 639, endPoint y: 509, distance: 24.1
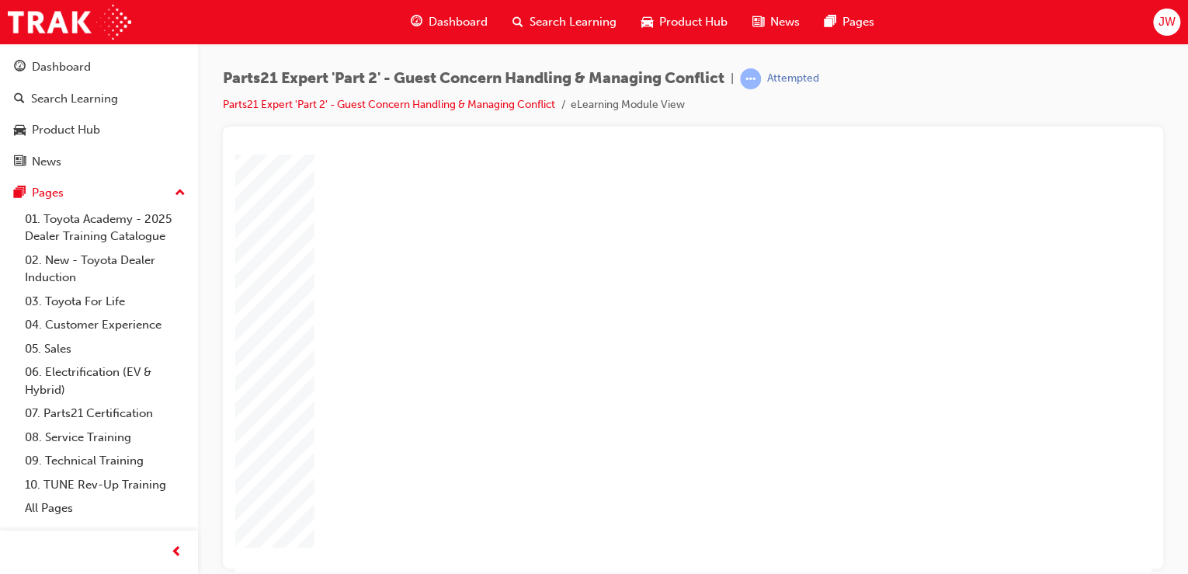
drag, startPoint x: 761, startPoint y: 399, endPoint x: 806, endPoint y: 404, distance: 45.3
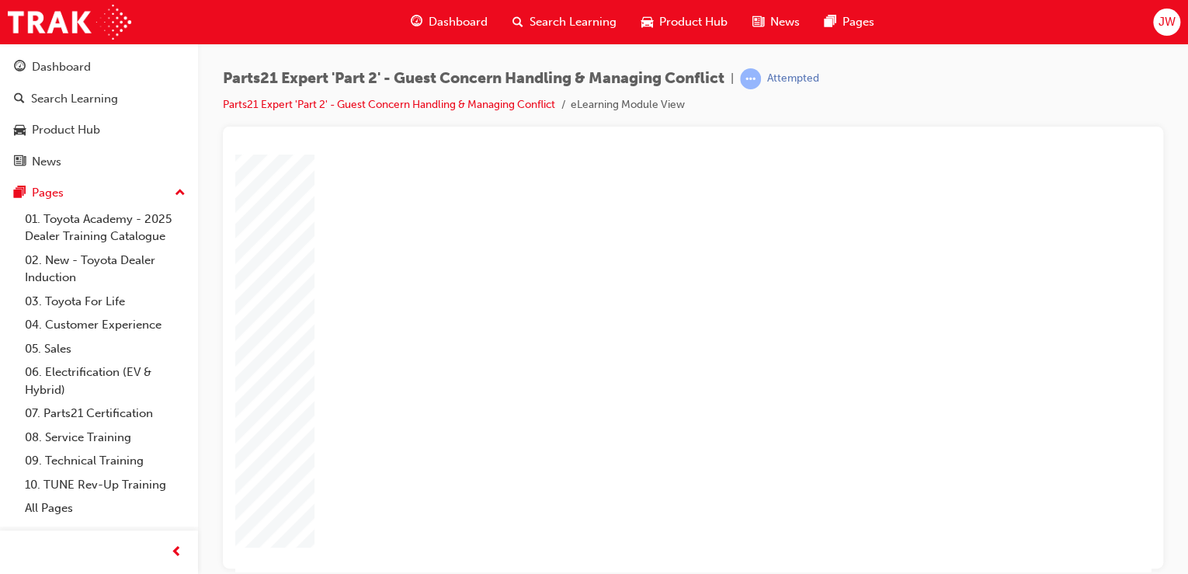
drag, startPoint x: 758, startPoint y: 425, endPoint x: 674, endPoint y: 424, distance: 83.8
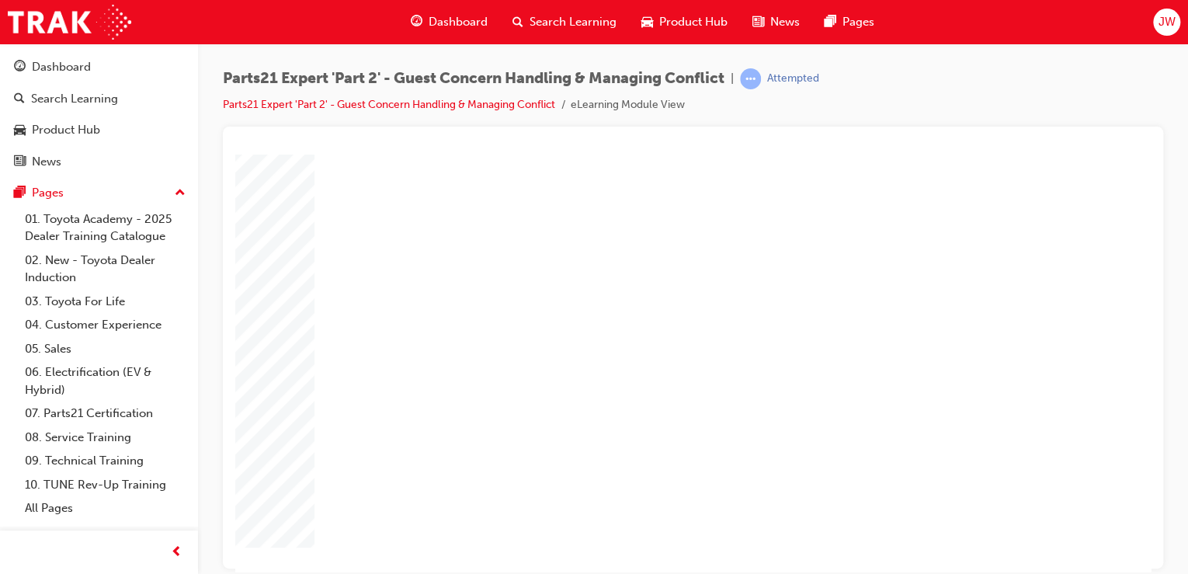
drag, startPoint x: 778, startPoint y: 439, endPoint x: 749, endPoint y: 440, distance: 29.5
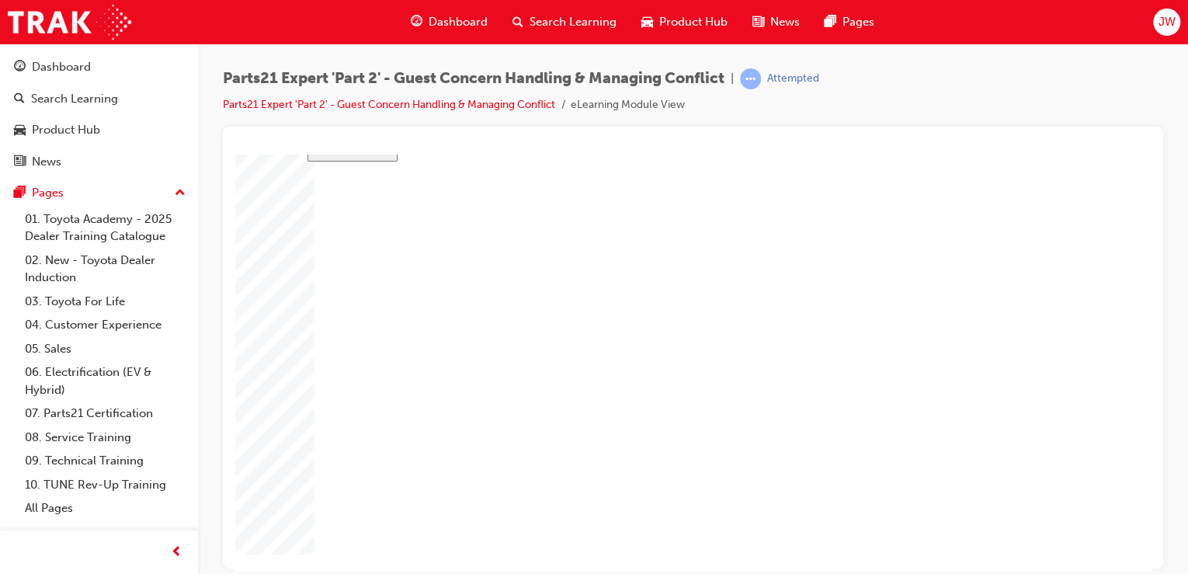
drag, startPoint x: 776, startPoint y: 399, endPoint x: 702, endPoint y: 387, distance: 75.4
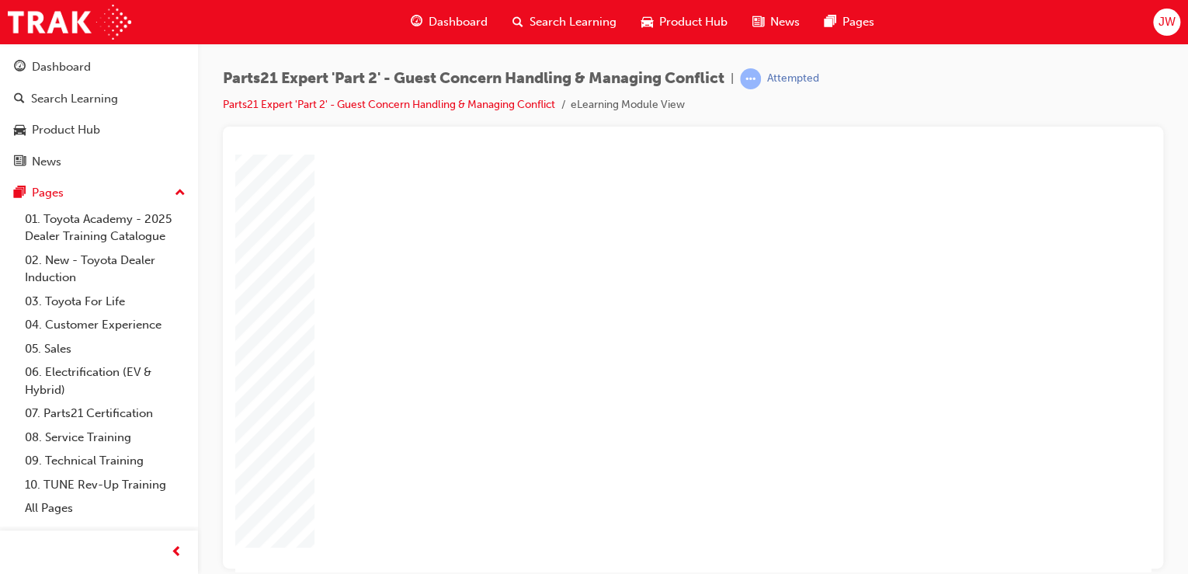
drag, startPoint x: 754, startPoint y: 428, endPoint x: 714, endPoint y: 428, distance: 40.4
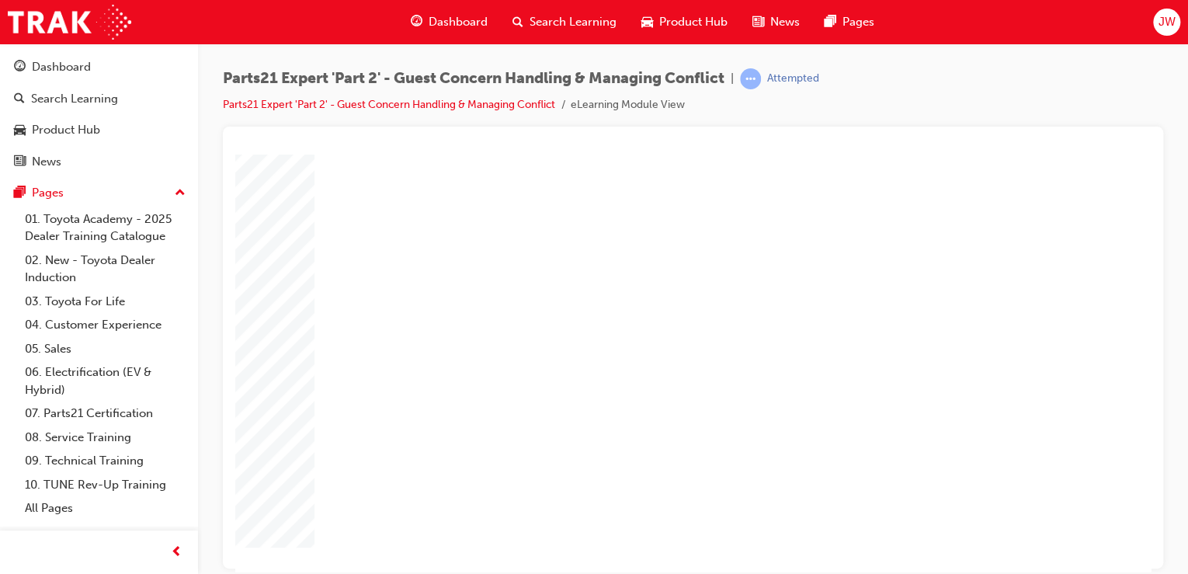
drag, startPoint x: 761, startPoint y: 398, endPoint x: 784, endPoint y: 398, distance: 23.3
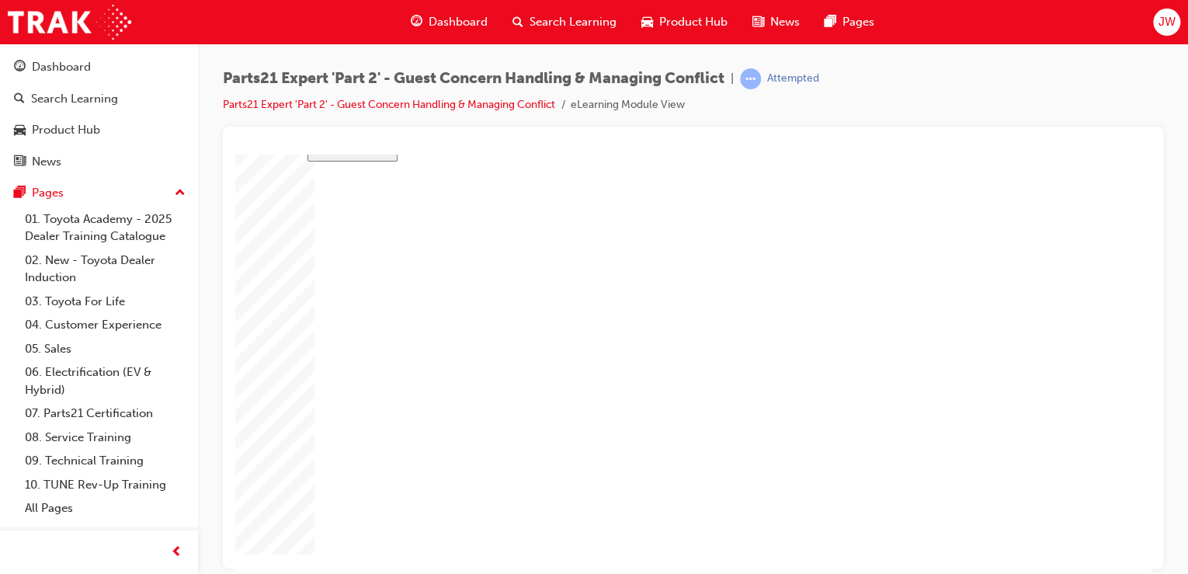
drag, startPoint x: 630, startPoint y: 237, endPoint x: 694, endPoint y: 234, distance: 63.7
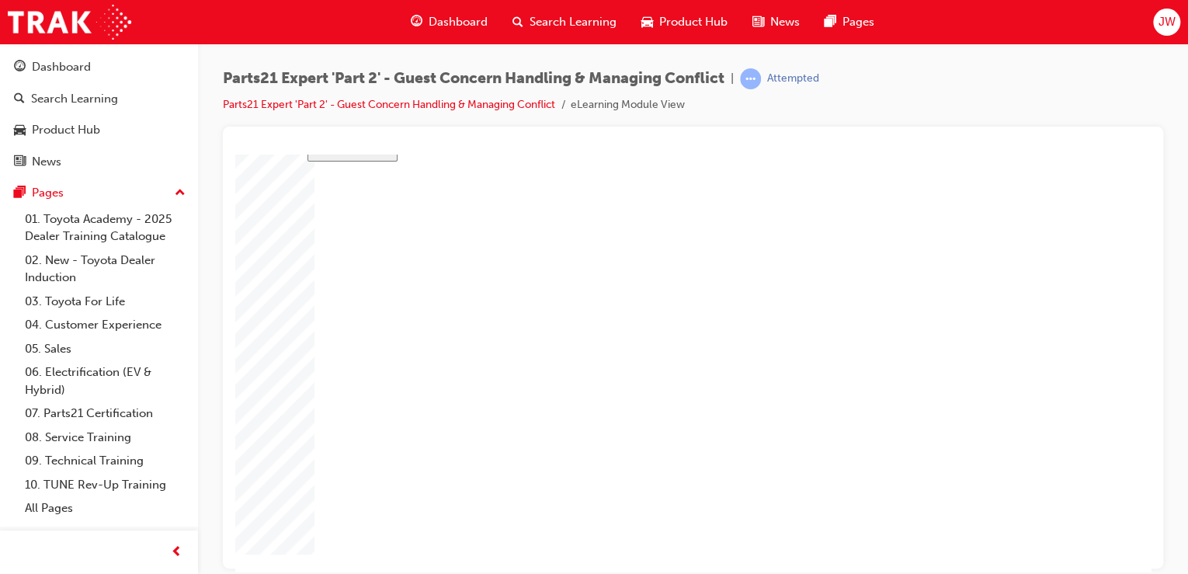
drag, startPoint x: 773, startPoint y: 474, endPoint x: 784, endPoint y: 480, distance: 12.1
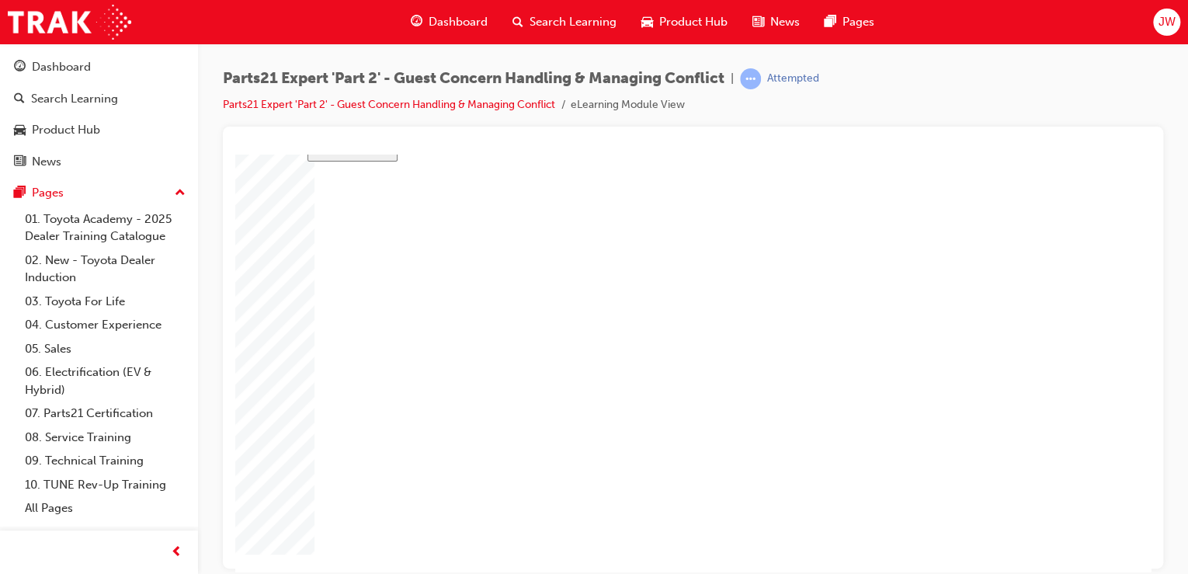
drag, startPoint x: 403, startPoint y: 253, endPoint x: 401, endPoint y: 269, distance: 16.4
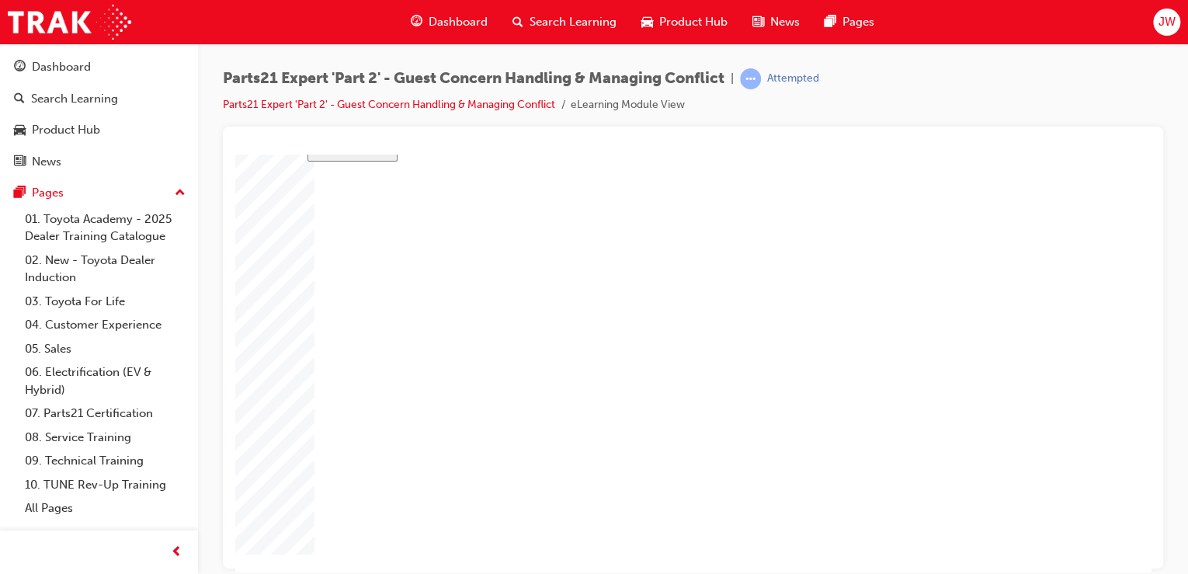
drag, startPoint x: 373, startPoint y: 414, endPoint x: 369, endPoint y: 434, distance: 19.7
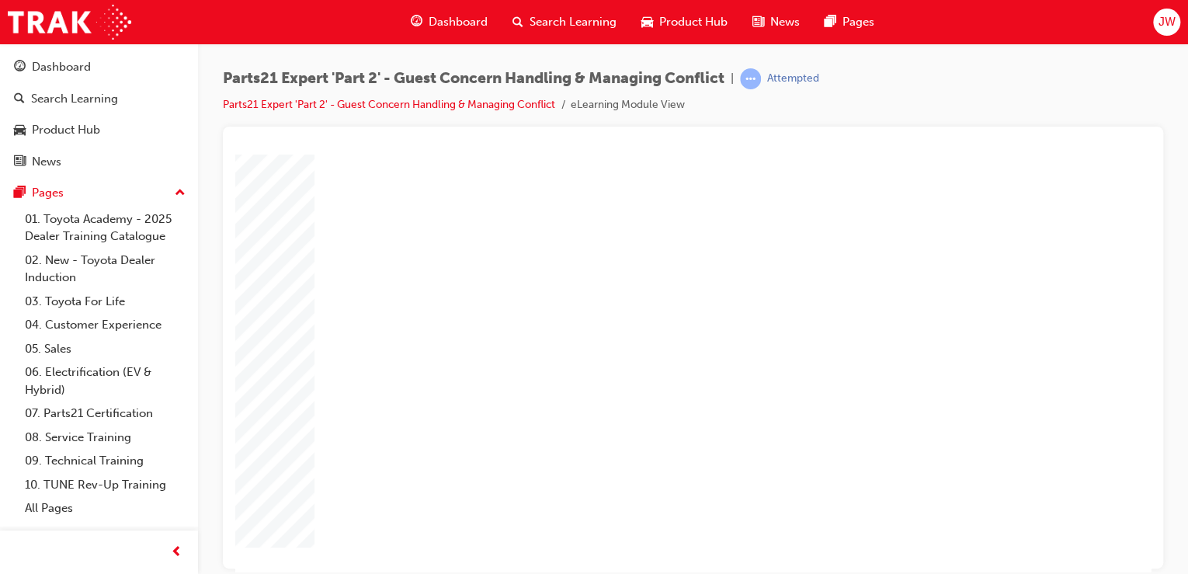
drag, startPoint x: 764, startPoint y: 400, endPoint x: 778, endPoint y: 400, distance: 14.7
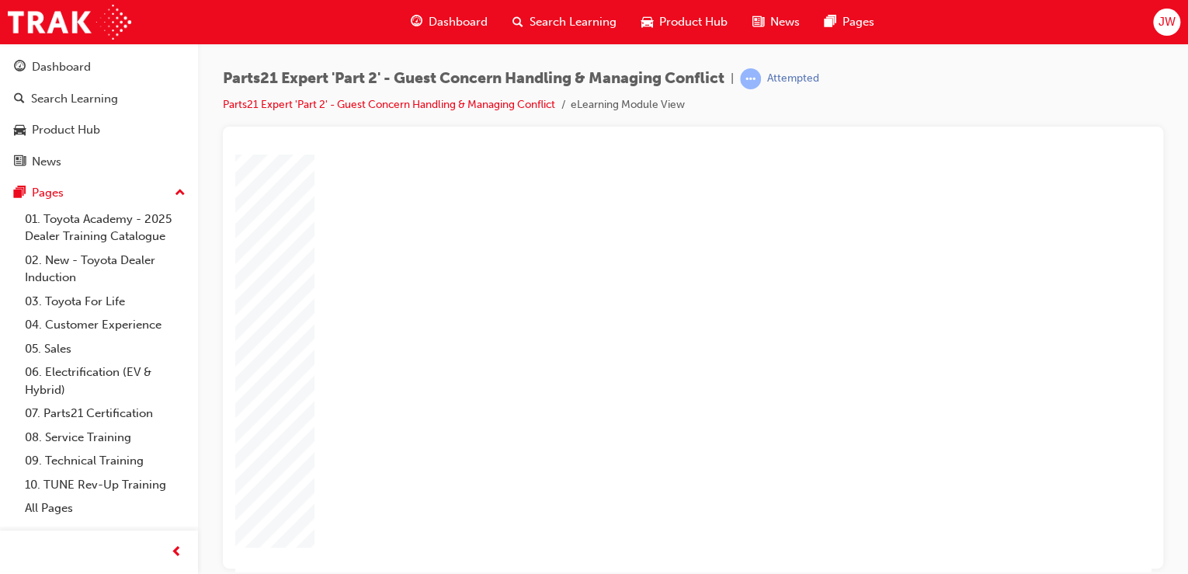
drag, startPoint x: 624, startPoint y: 524, endPoint x: 633, endPoint y: 525, distance: 9.3
